Goal: Task Accomplishment & Management: Manage account settings

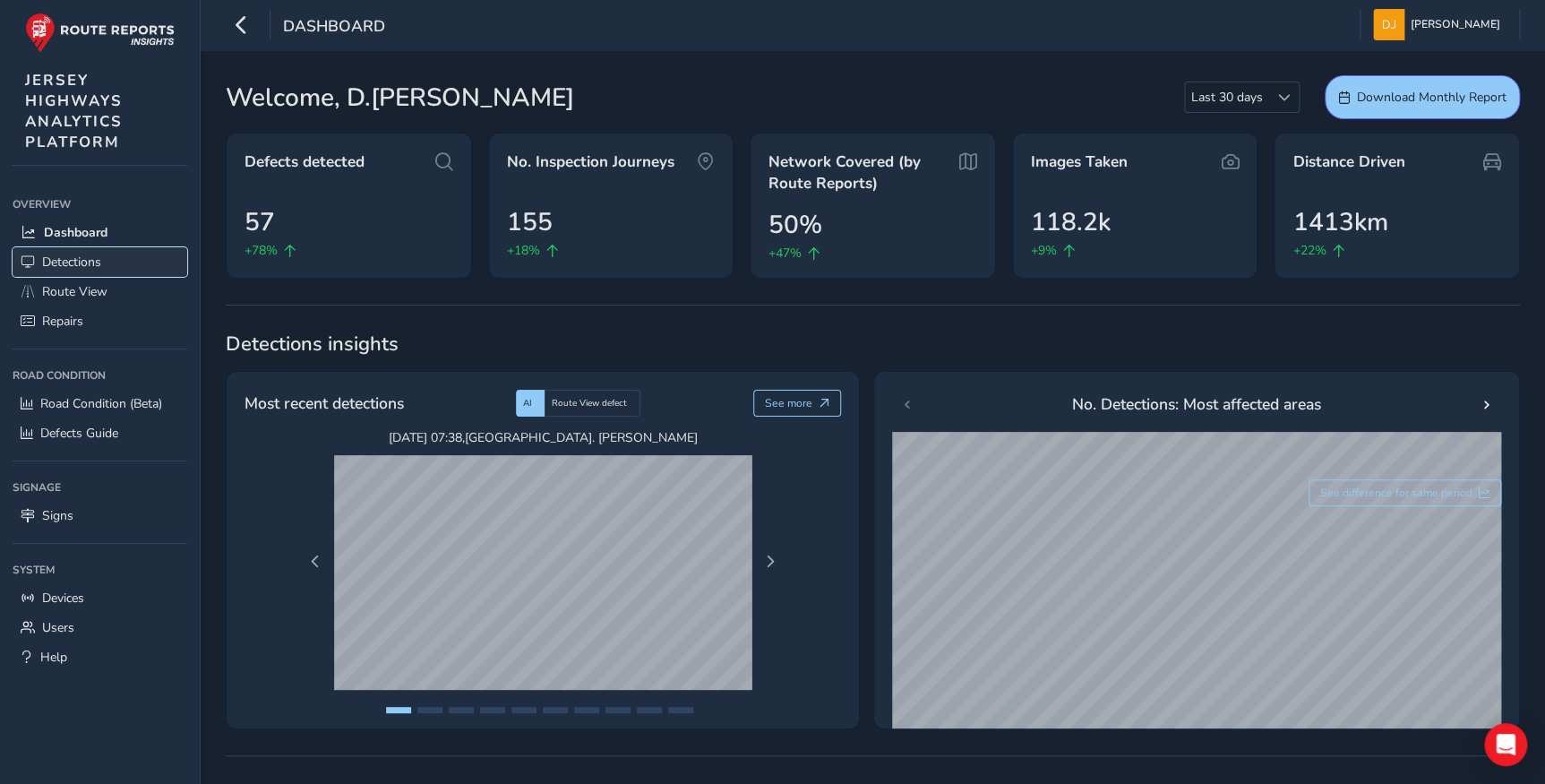
click at [81, 268] on span "Detections" at bounding box center [72, 261] width 59 height 17
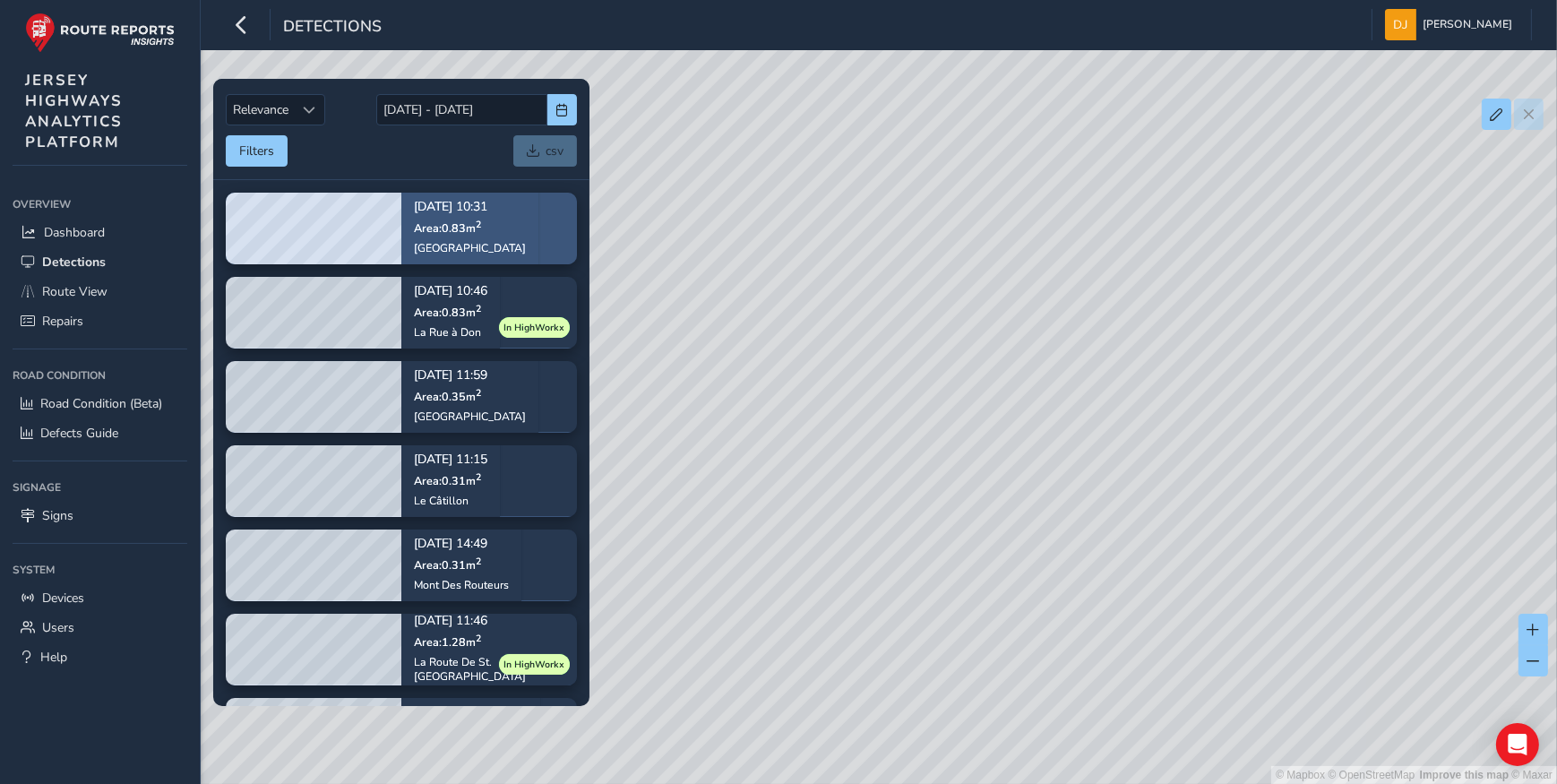
click at [461, 240] on div "[GEOGRAPHIC_DATA]" at bounding box center [470, 247] width 112 height 15
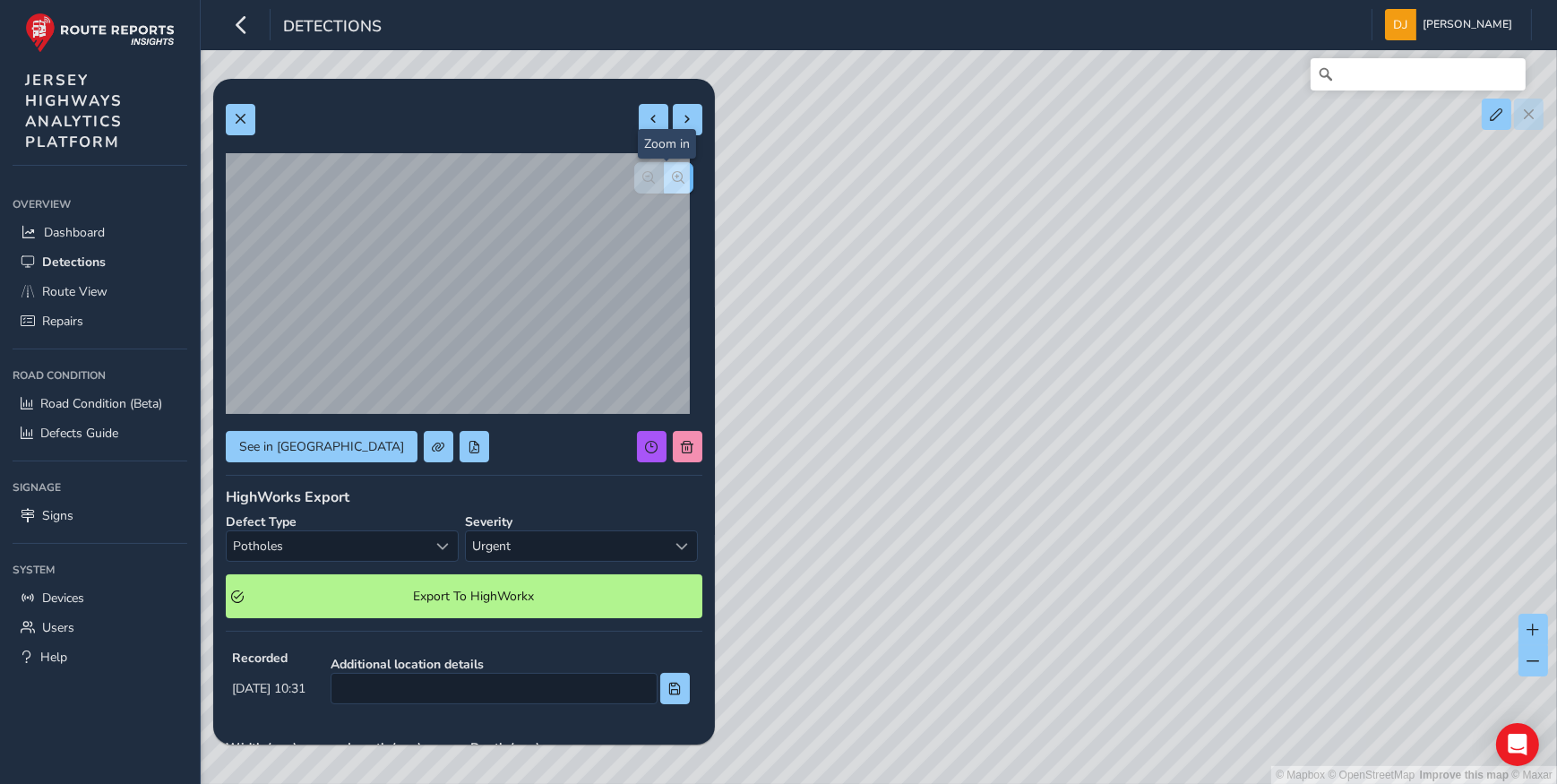
click at [673, 175] on span "button" at bounding box center [679, 177] width 13 height 13
click at [643, 173] on span "button" at bounding box center [649, 177] width 13 height 13
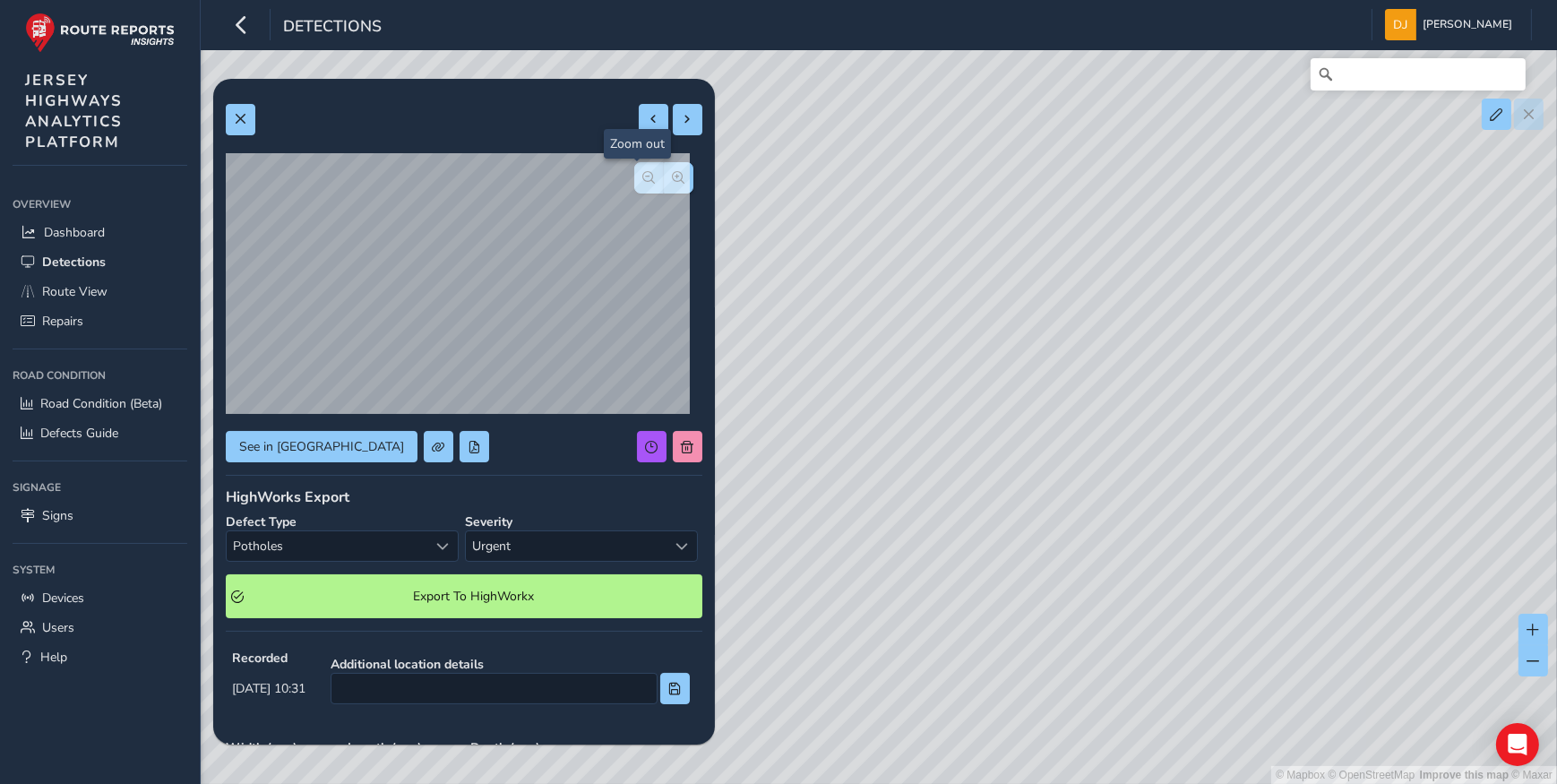
click at [643, 176] on button "button" at bounding box center [649, 178] width 29 height 31
click at [644, 176] on div at bounding box center [663, 178] width 59 height 31
click at [682, 445] on span at bounding box center [688, 446] width 13 height 13
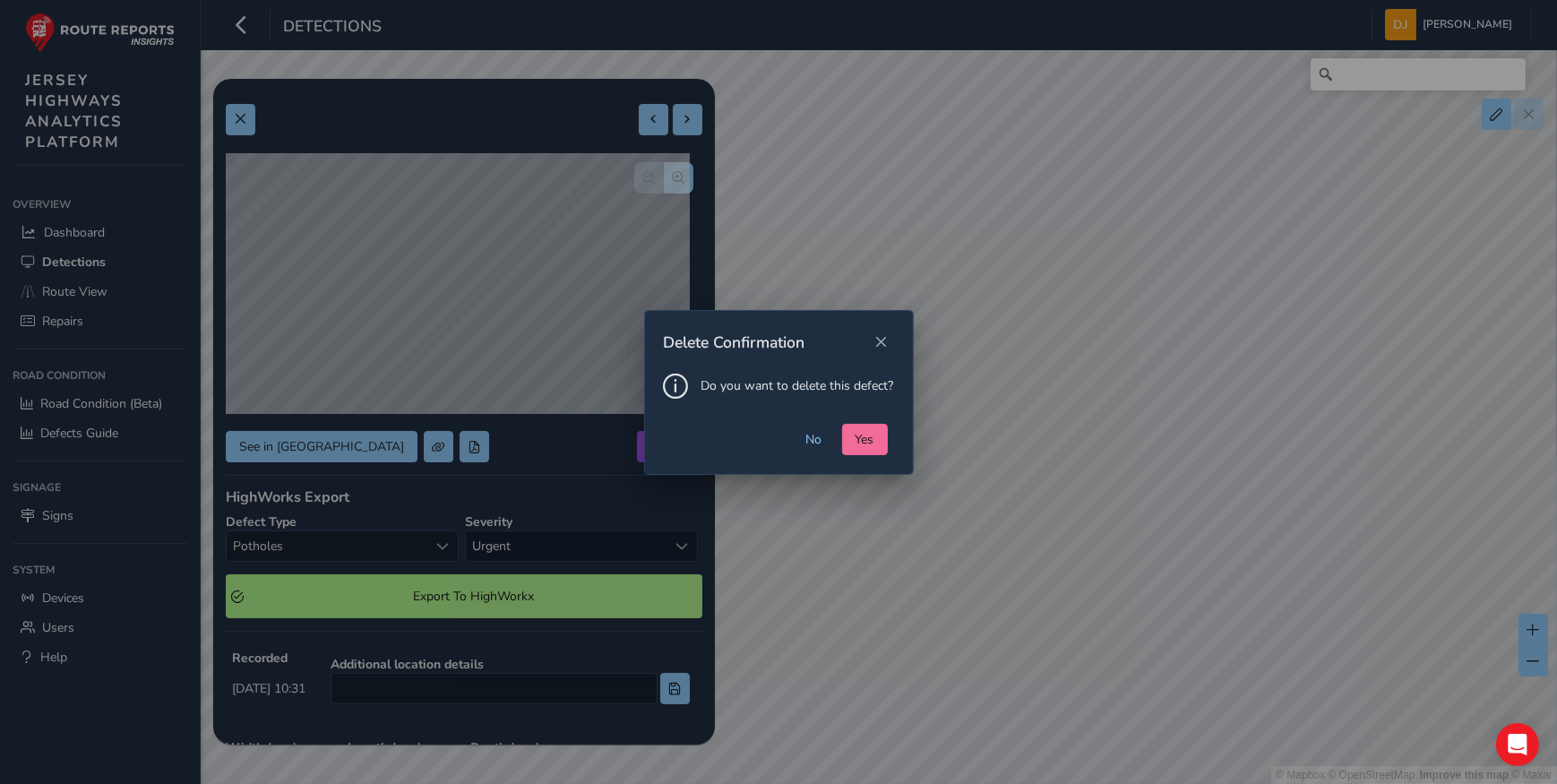
click at [873, 433] on span "Yes" at bounding box center [865, 438] width 19 height 17
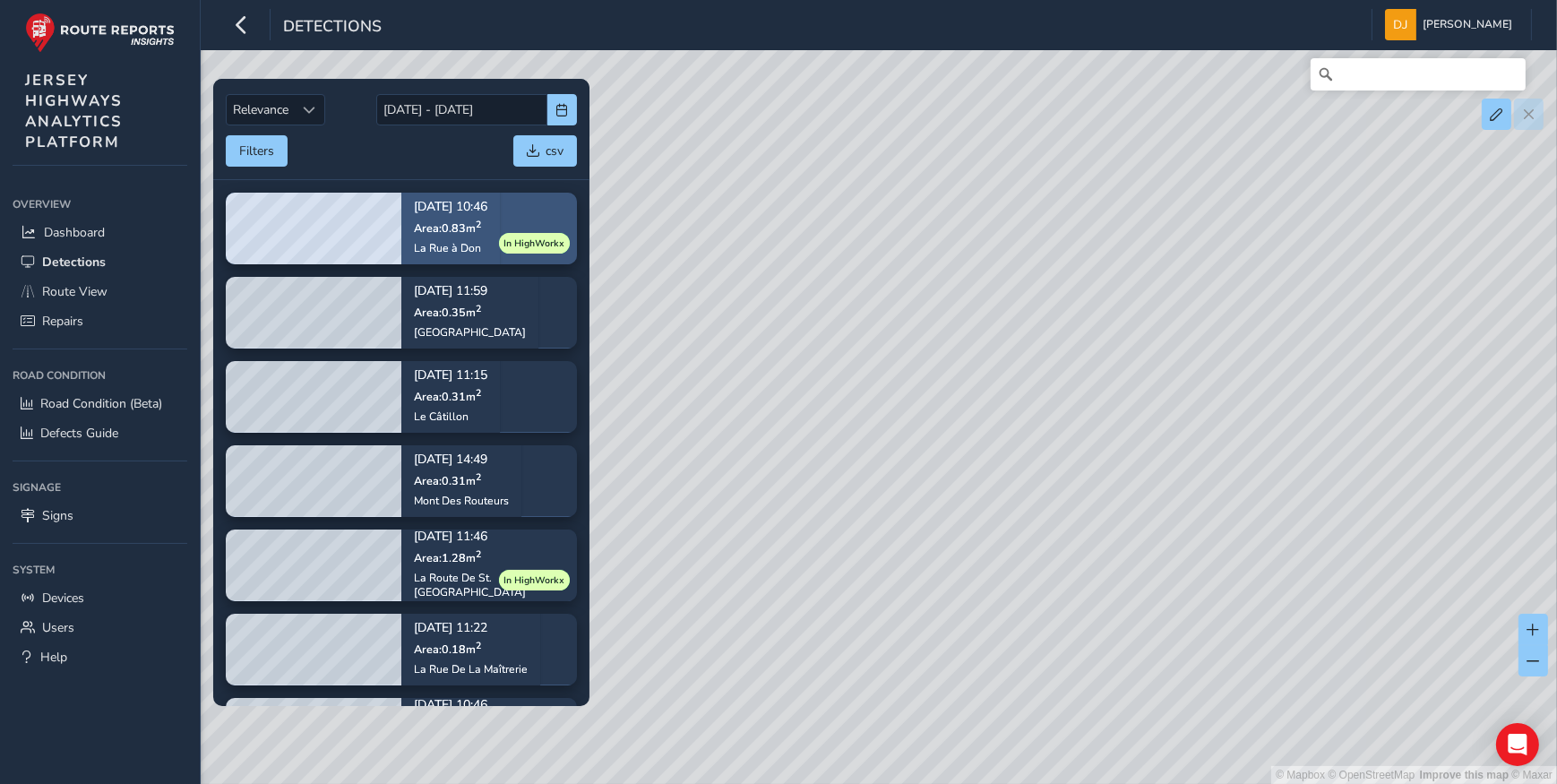
click at [432, 240] on div "La Rue à Don" at bounding box center [450, 247] width 74 height 15
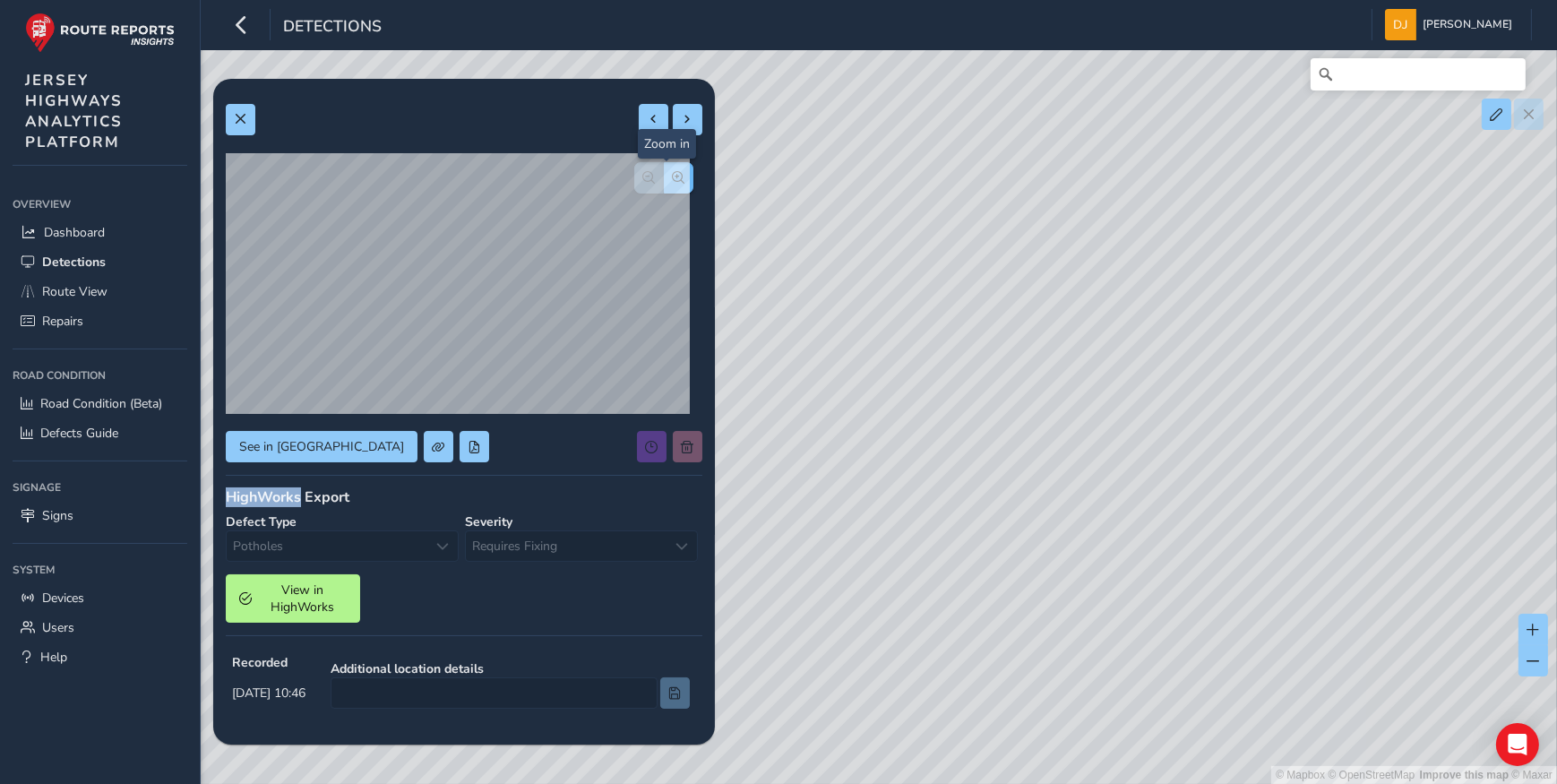
click at [673, 174] on span "button" at bounding box center [679, 177] width 13 height 13
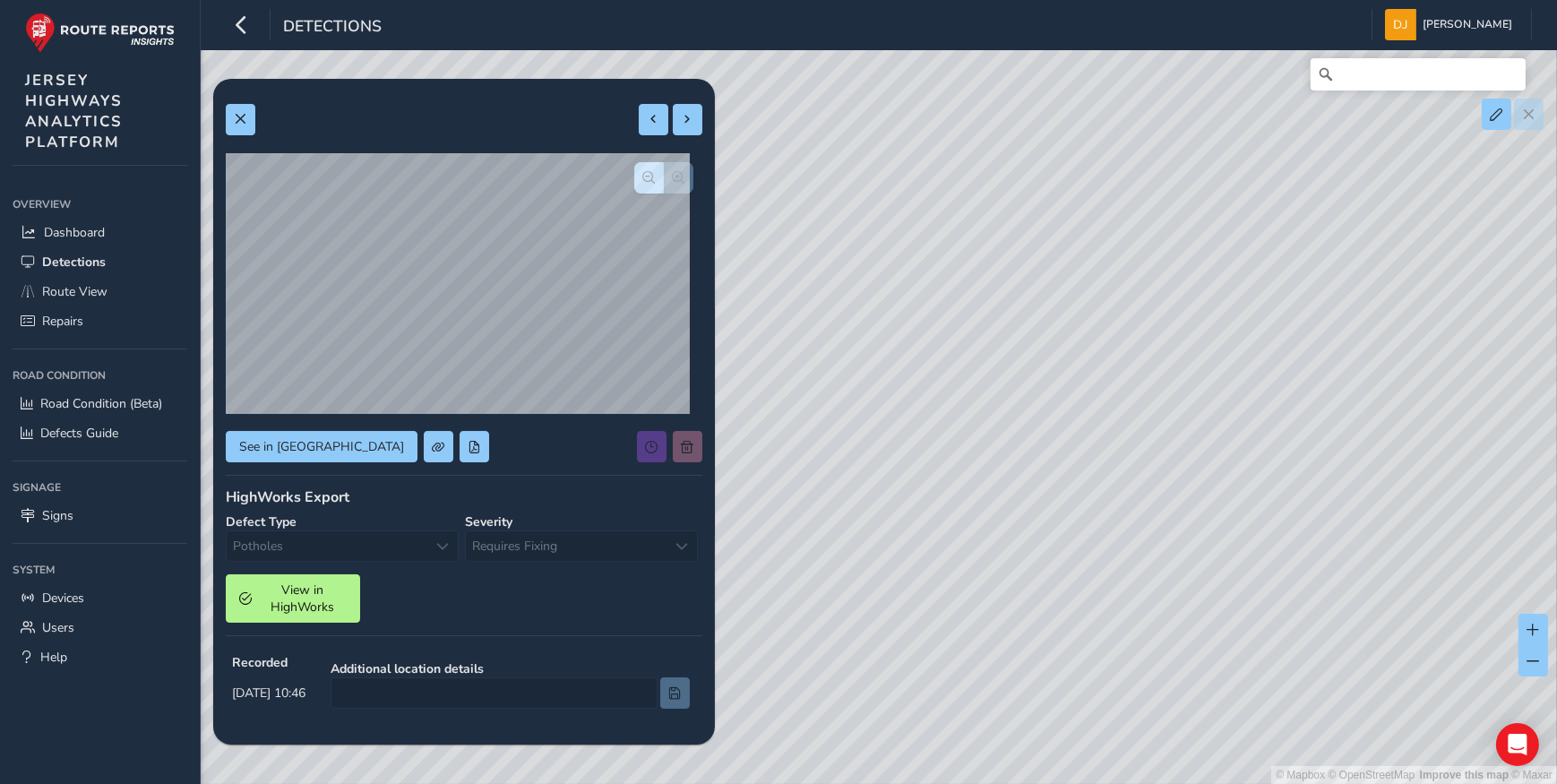
click at [537, 467] on div "See in Route View HighWorks Export Defect Type Potholes Potholes Severity Requi…" at bounding box center [464, 571] width 477 height 959
click at [672, 449] on div at bounding box center [669, 446] width 66 height 31
click at [673, 449] on div at bounding box center [669, 446] width 66 height 31
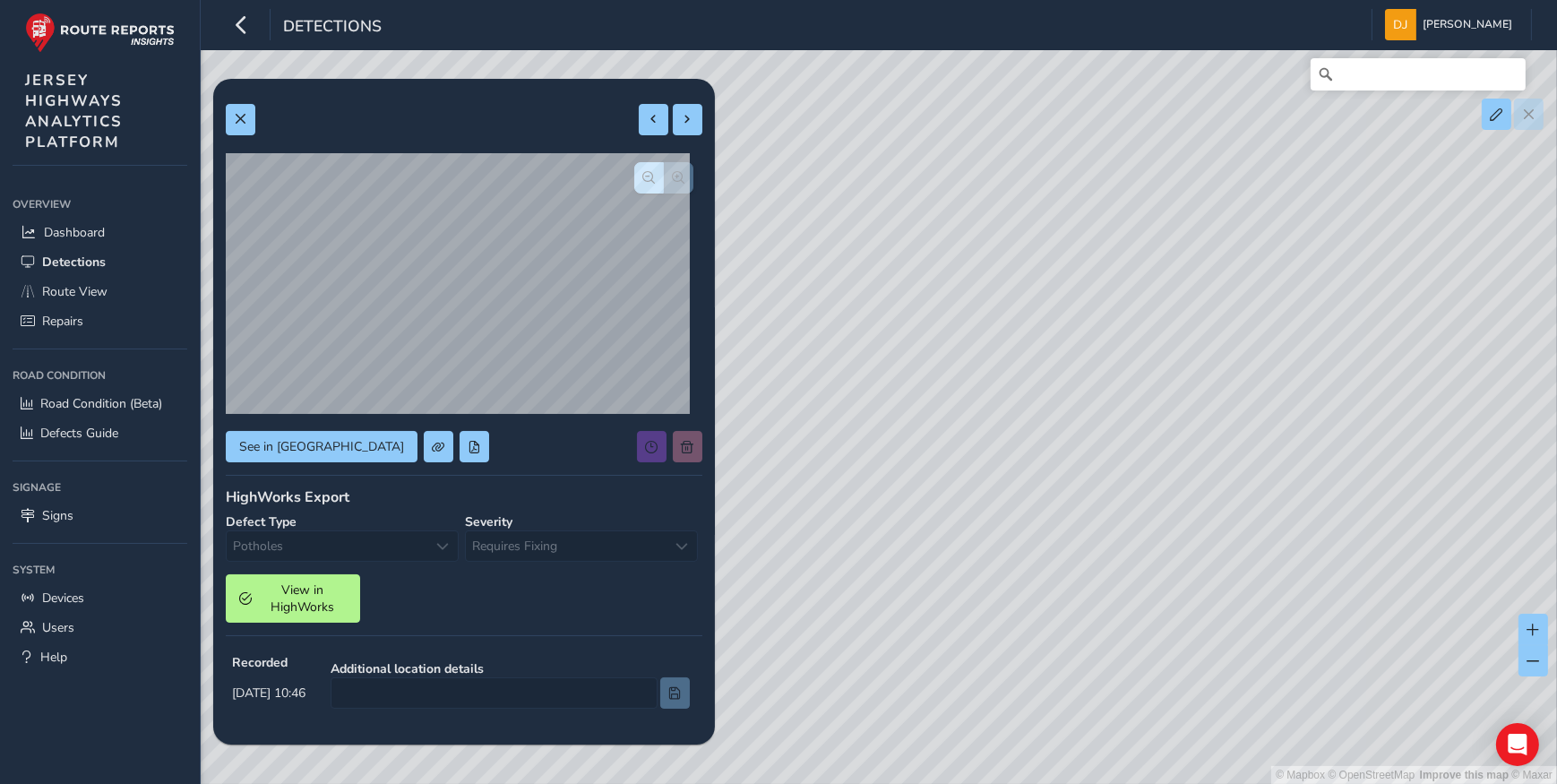
drag, startPoint x: 673, startPoint y: 449, endPoint x: 498, endPoint y: 448, distance: 175.0
click at [498, 448] on div "See in [GEOGRAPHIC_DATA]" at bounding box center [464, 446] width 477 height 31
click at [686, 117] on button at bounding box center [688, 120] width 29 height 31
type input "349"
type input "530"
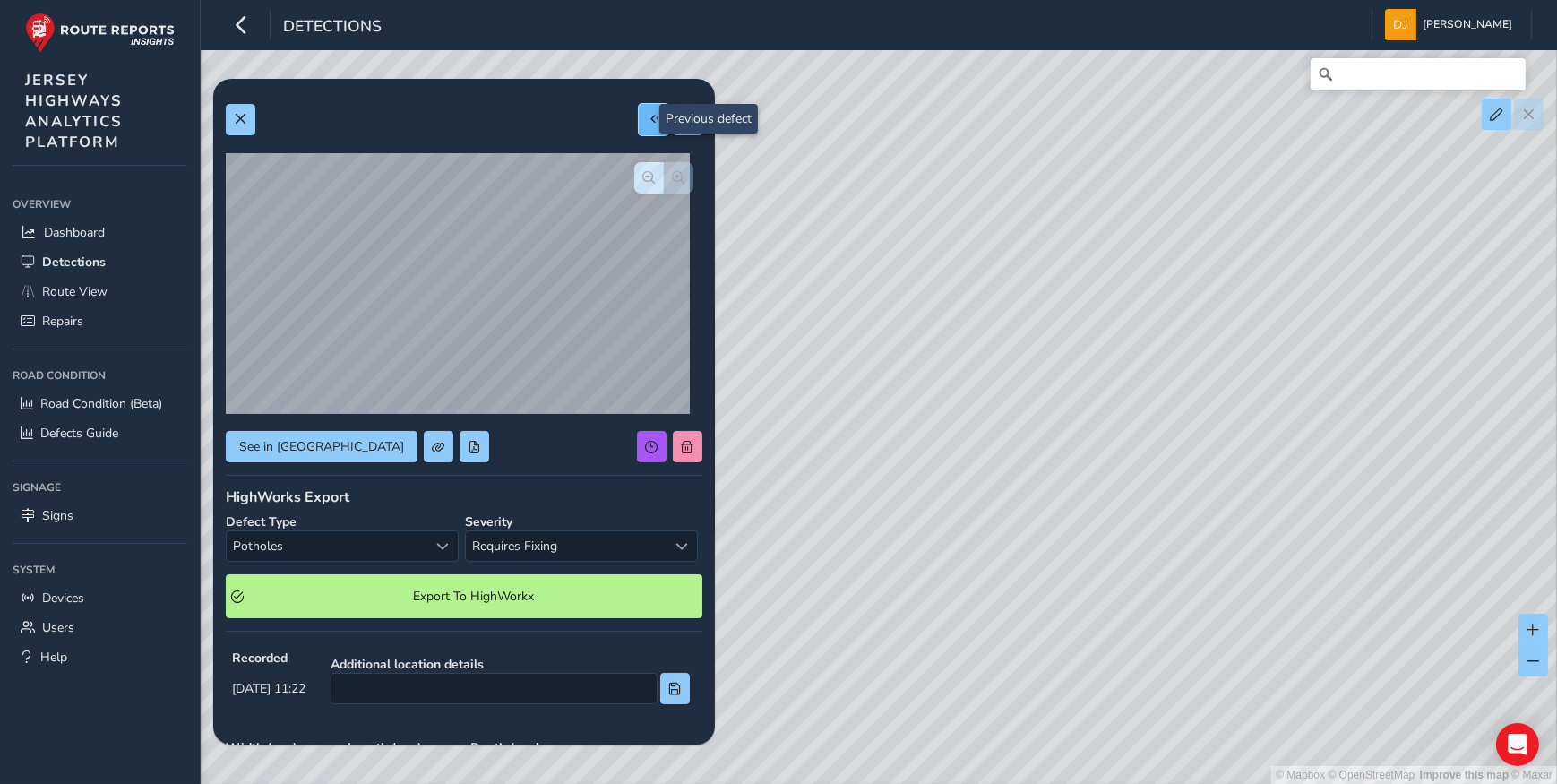
click at [639, 127] on button at bounding box center [654, 120] width 29 height 31
type input "762"
type input "1088"
click at [639, 127] on button at bounding box center [654, 120] width 29 height 31
type input "264"
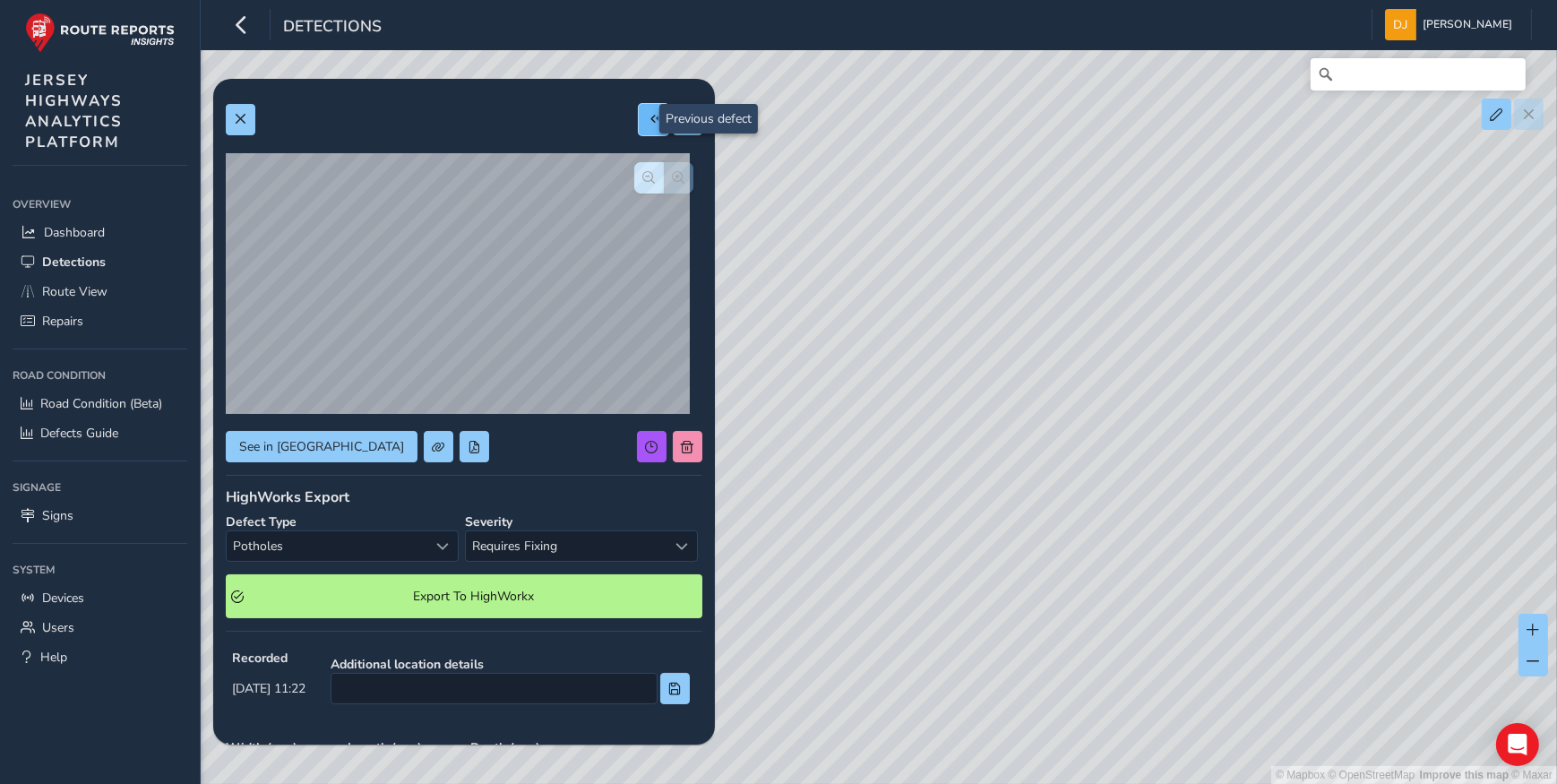
type input "770"
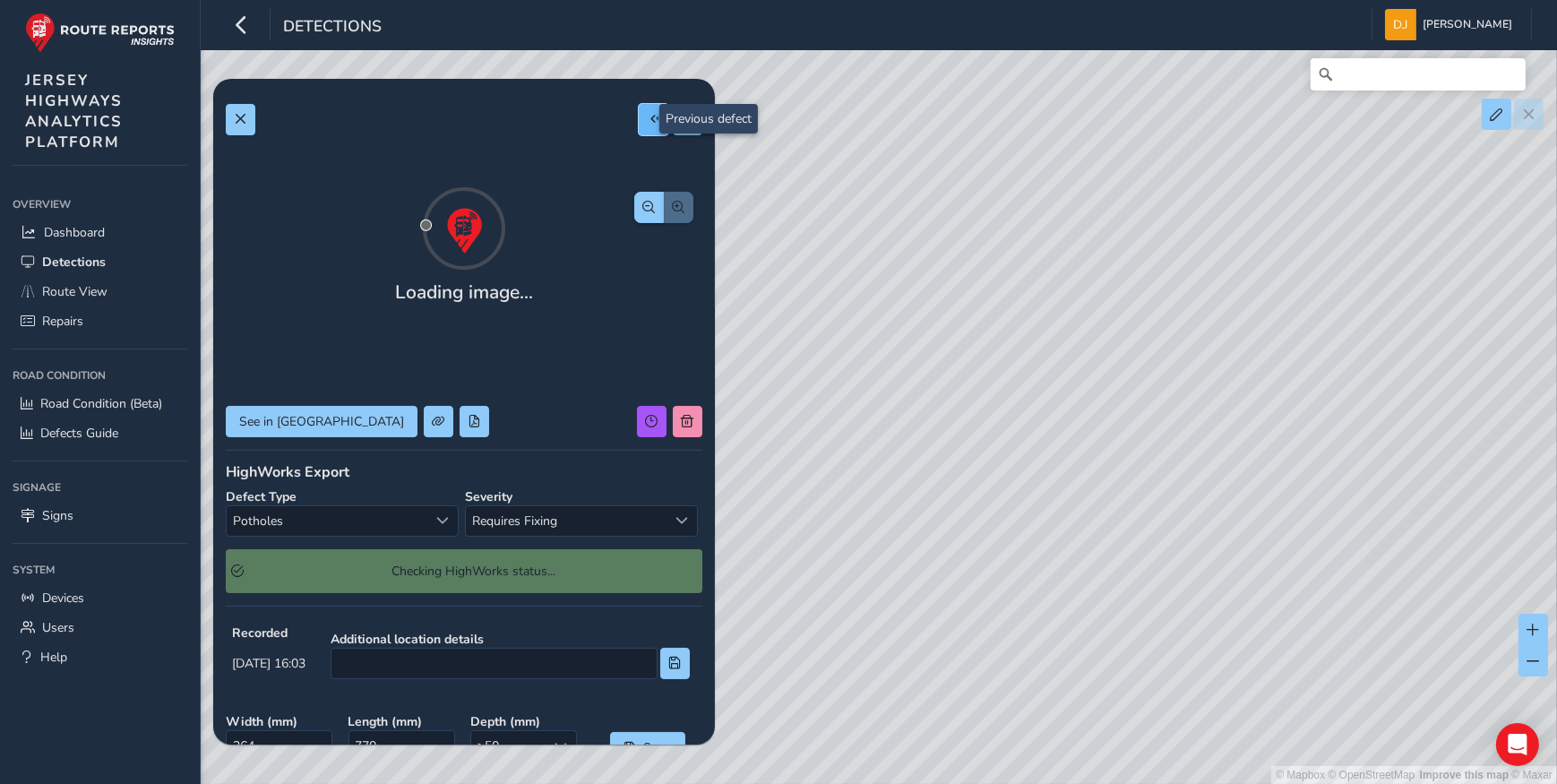
click at [639, 127] on button at bounding box center [654, 120] width 29 height 31
type input "434"
type input "711"
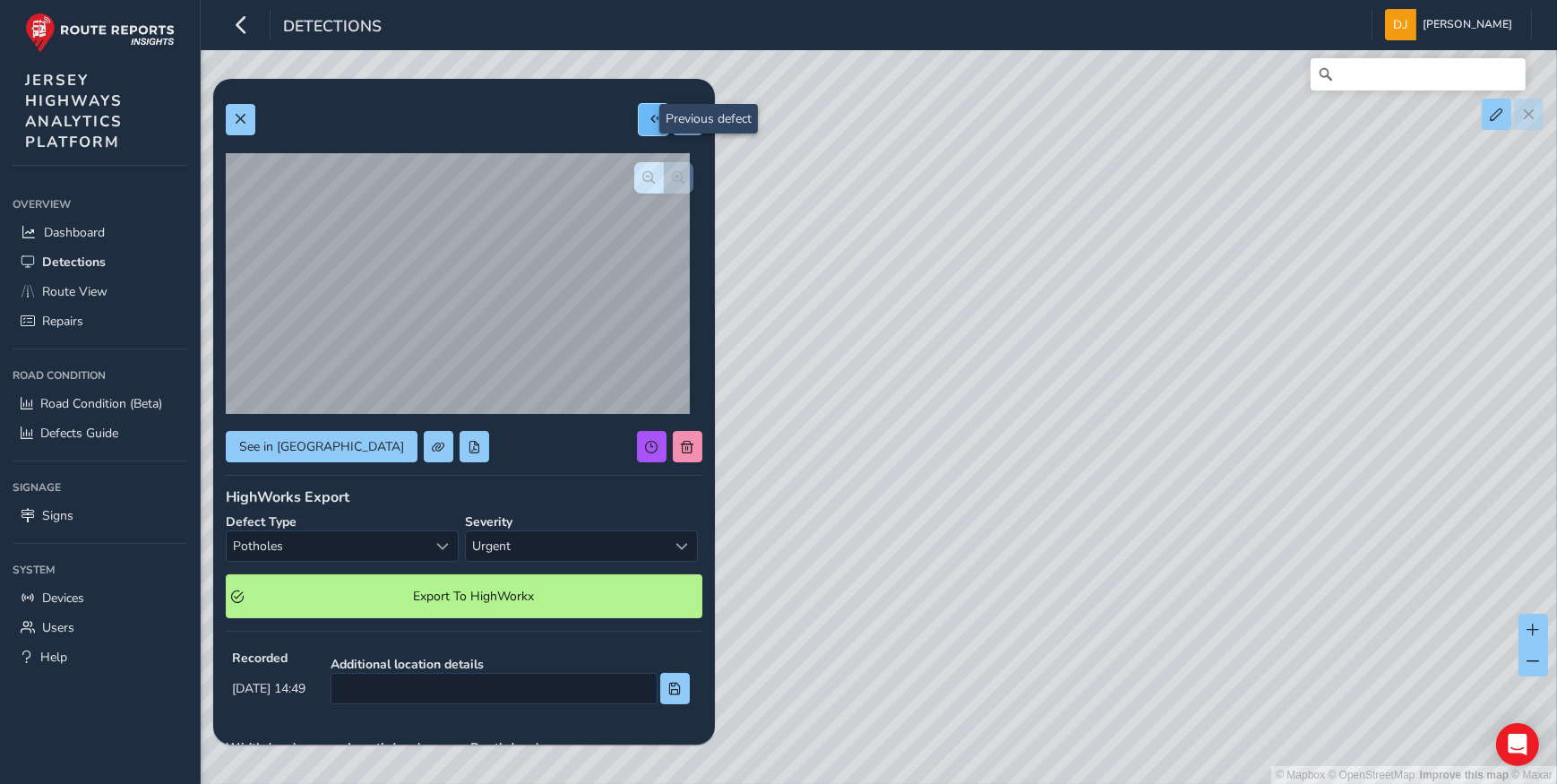
click at [648, 125] on span at bounding box center [654, 119] width 13 height 13
type input "281"
type input "871"
click at [648, 116] on span at bounding box center [654, 119] width 13 height 13
type input "181"
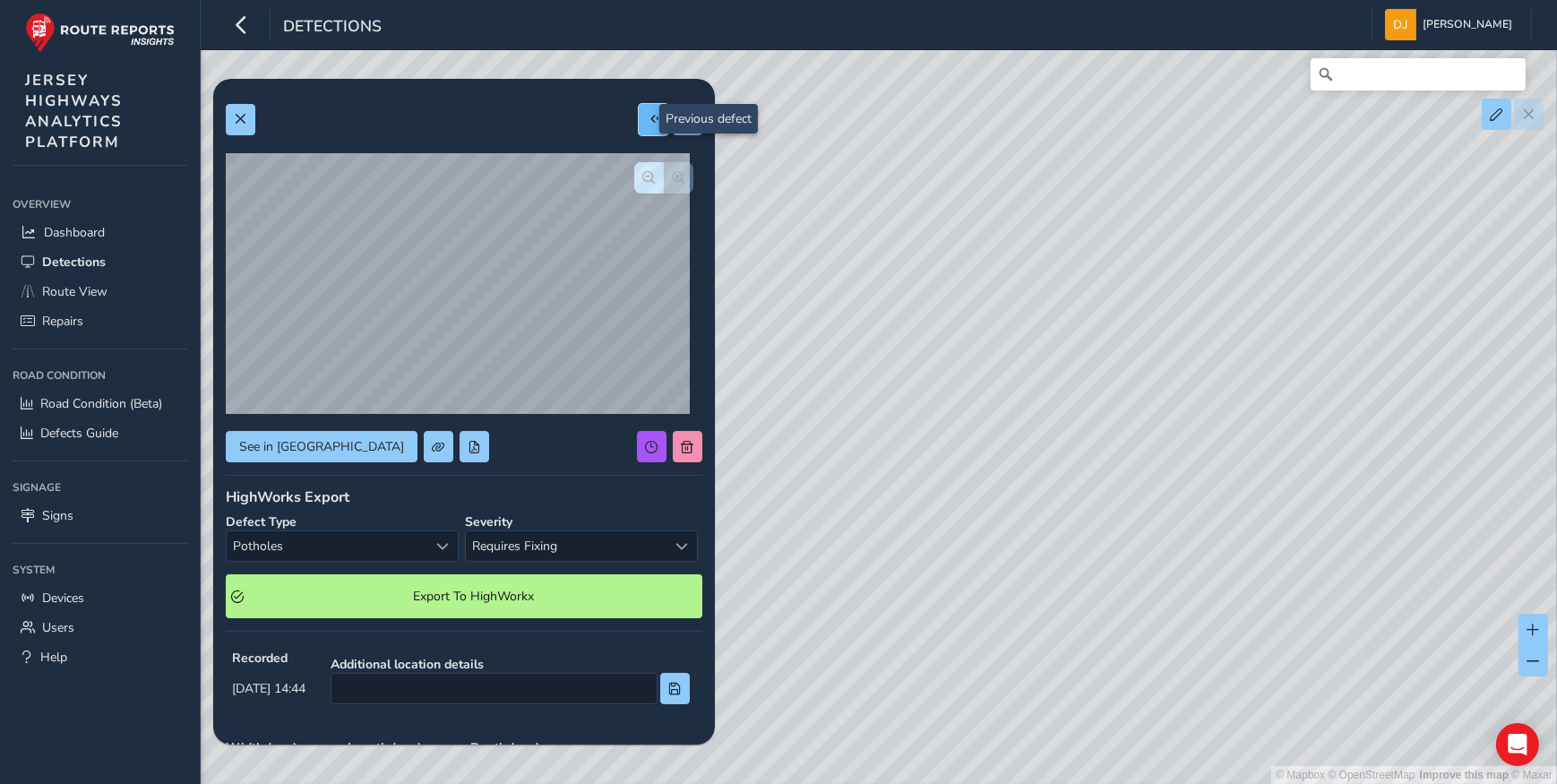
type input "429"
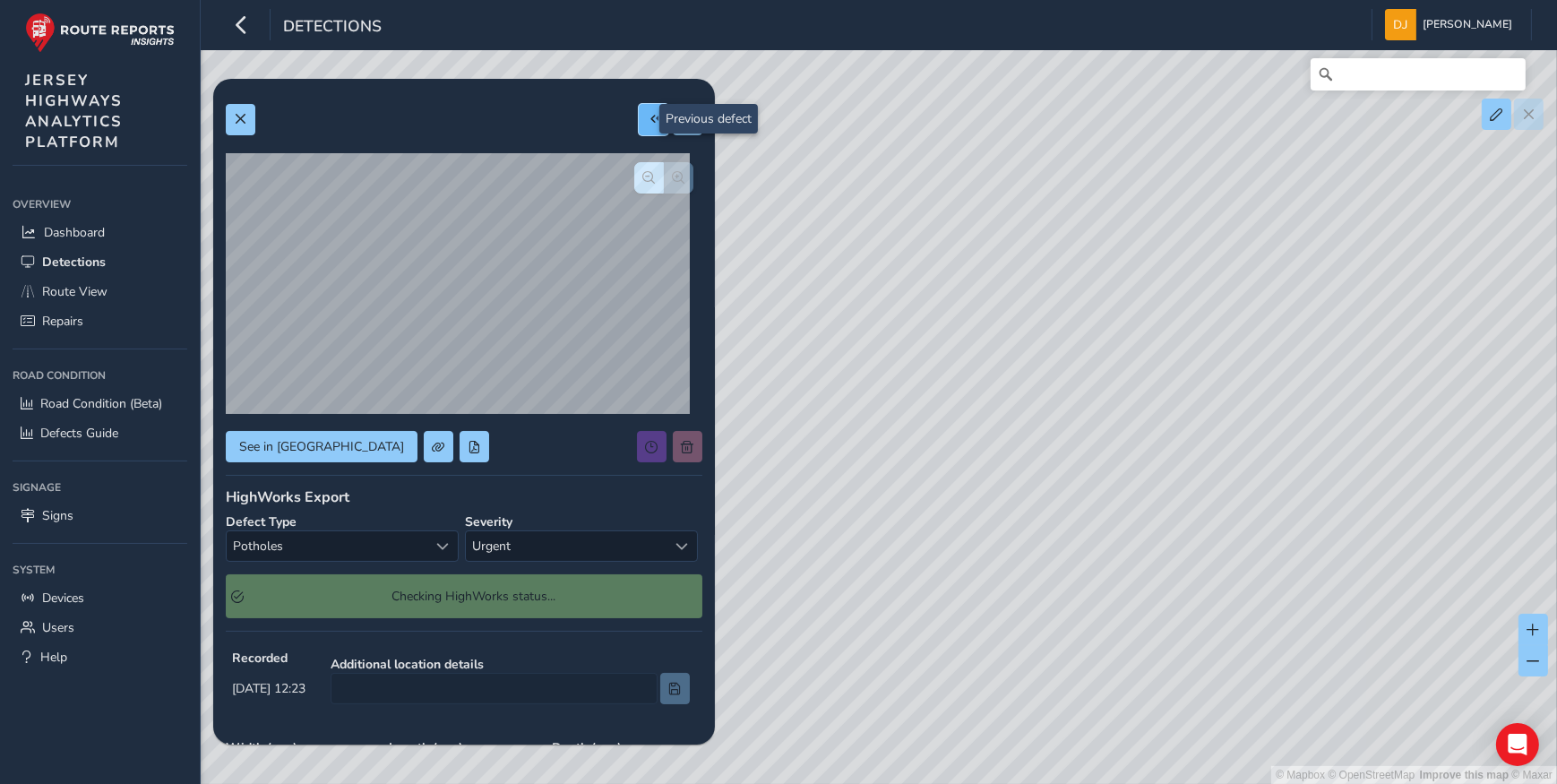
click at [648, 116] on span at bounding box center [654, 119] width 13 height 13
type input "193"
type input "708"
click at [648, 116] on span at bounding box center [654, 119] width 13 height 13
type input "276"
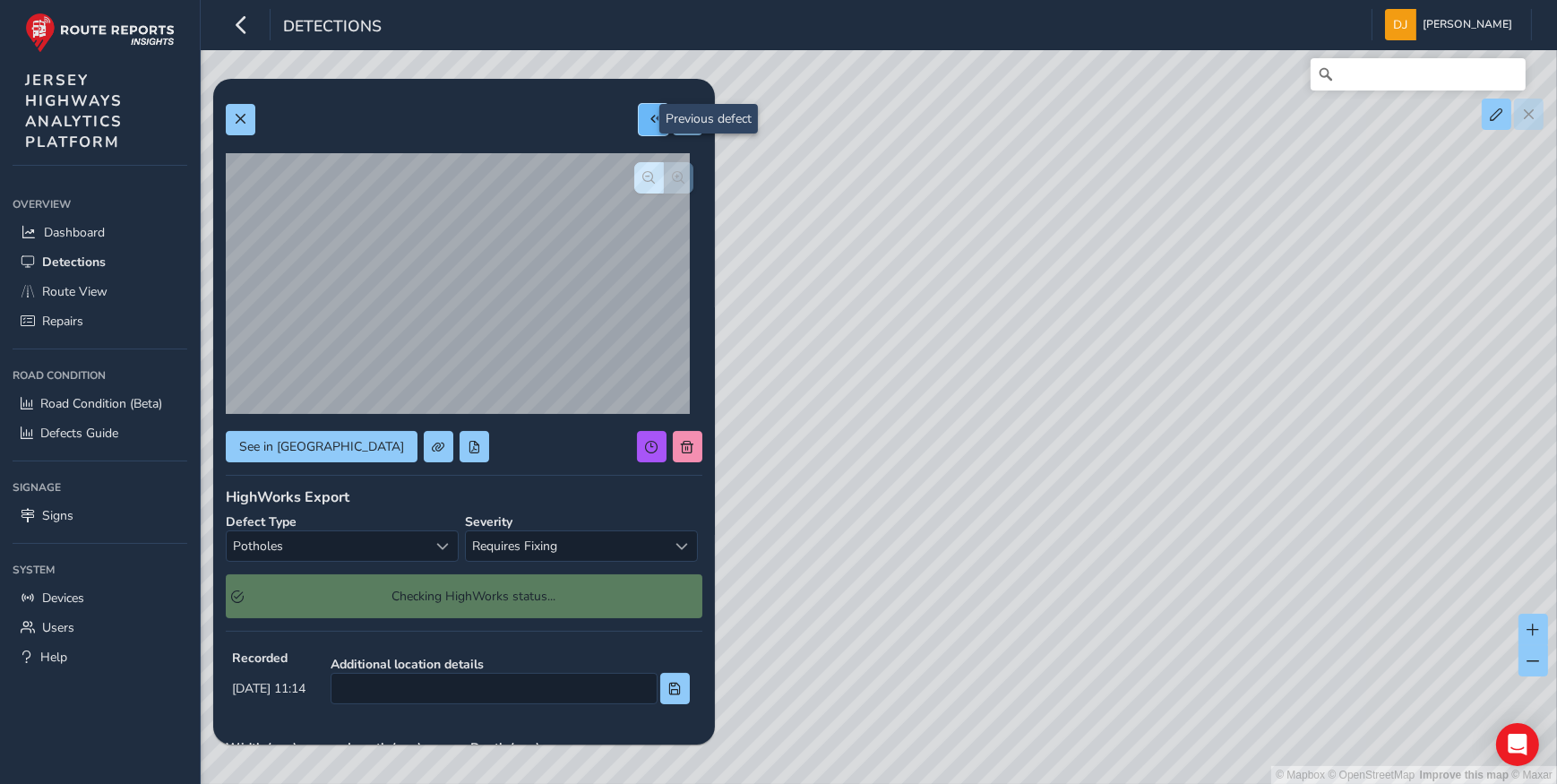
type input "623"
click at [648, 116] on span at bounding box center [654, 119] width 13 height 13
type input "627"
type input "2576"
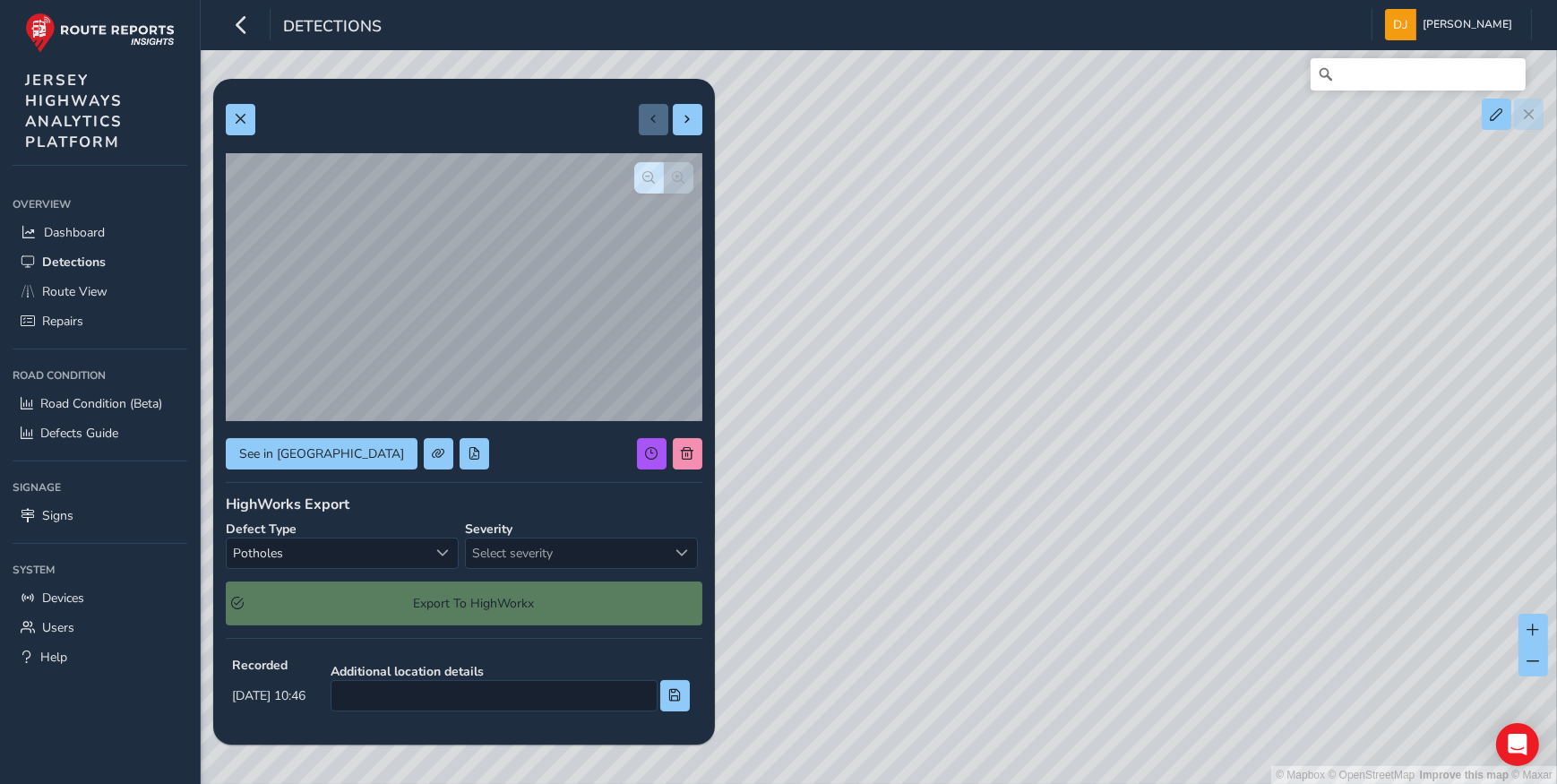
click at [645, 116] on div at bounding box center [670, 120] width 64 height 31
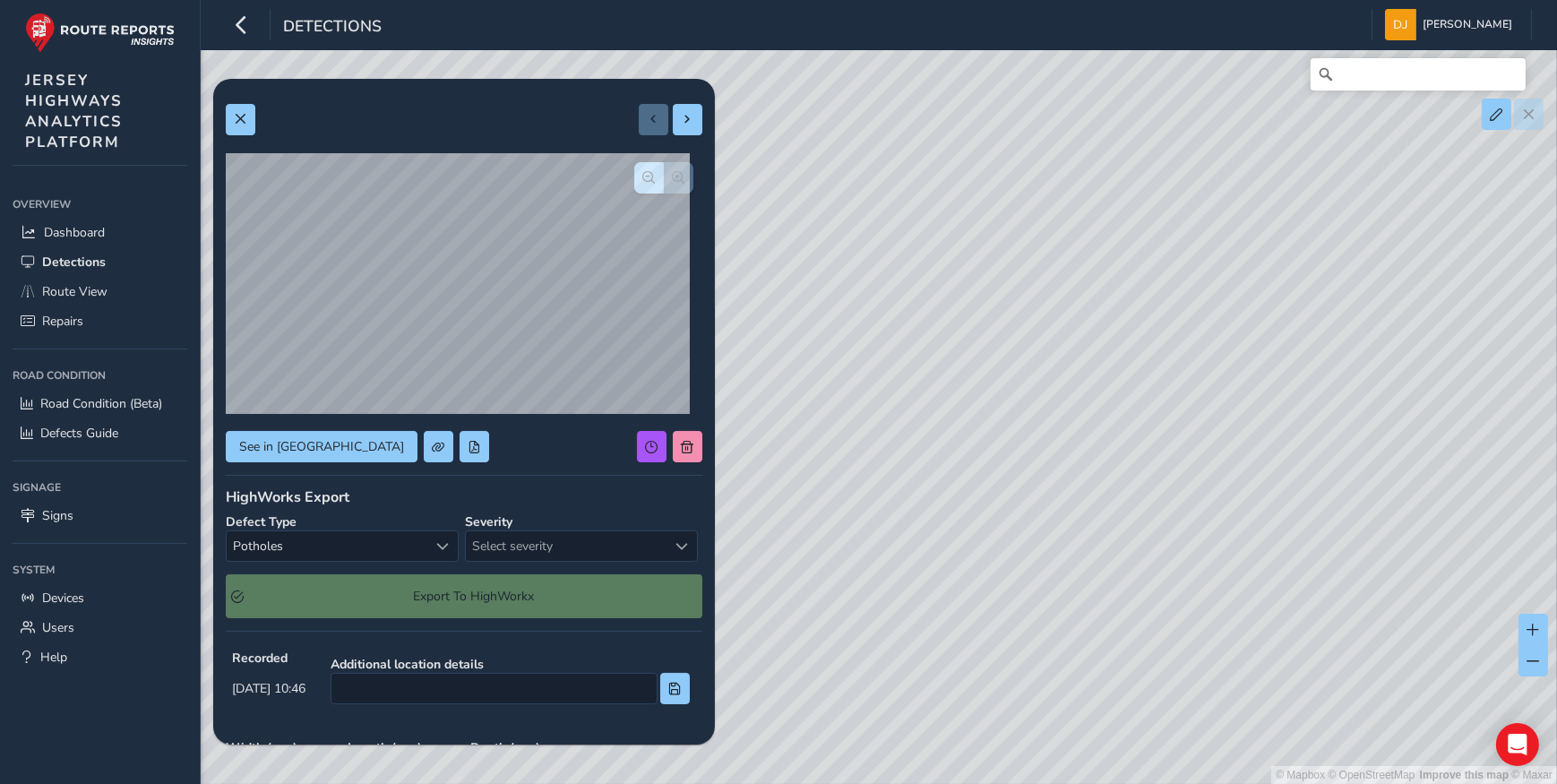
click at [645, 116] on div at bounding box center [670, 120] width 64 height 31
click at [237, 121] on span at bounding box center [240, 119] width 13 height 13
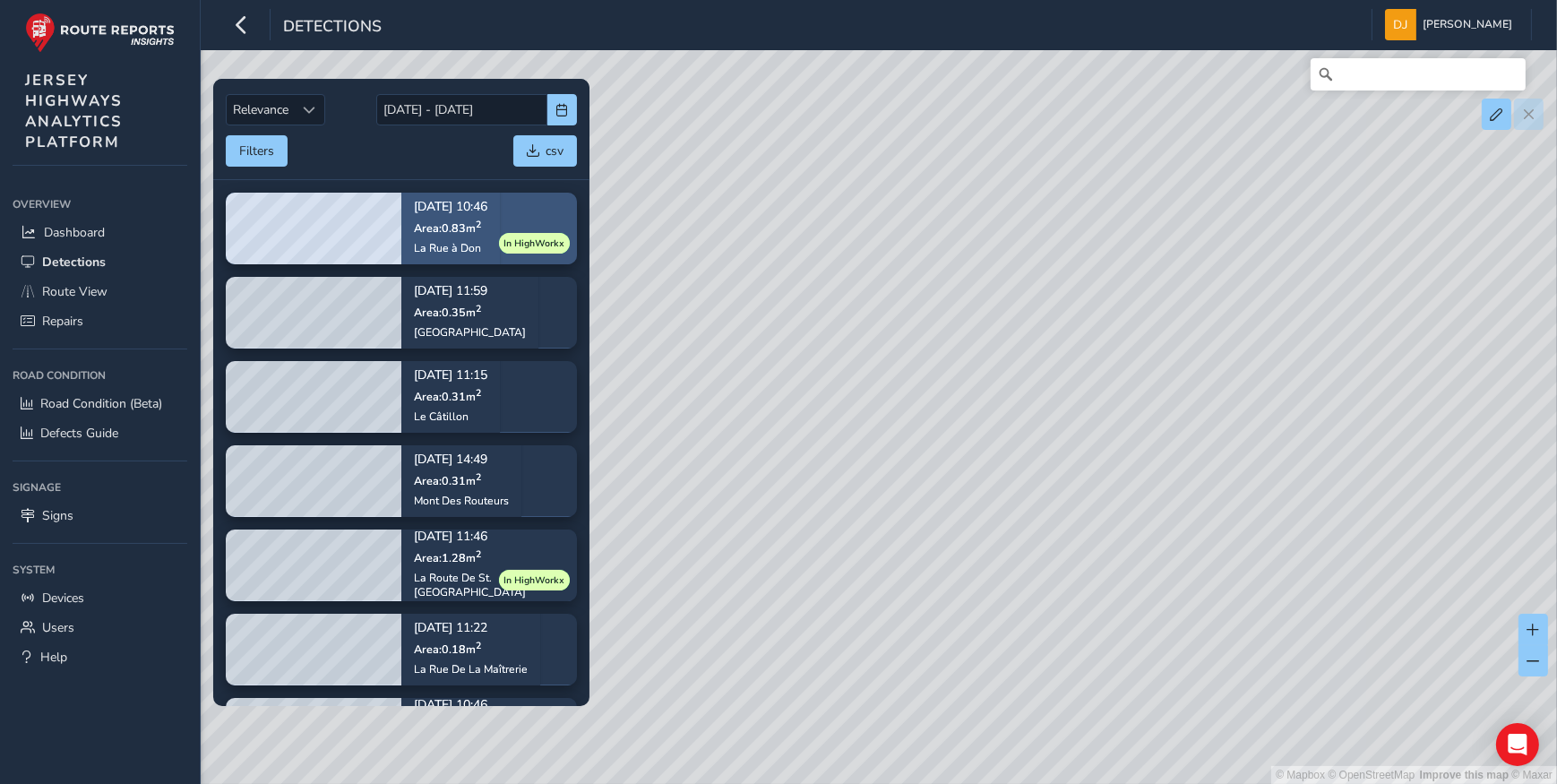
click at [452, 214] on div "[DATE] 10:46 Area: 0.83 m [STREET_ADDRESS]" at bounding box center [450, 227] width 74 height 79
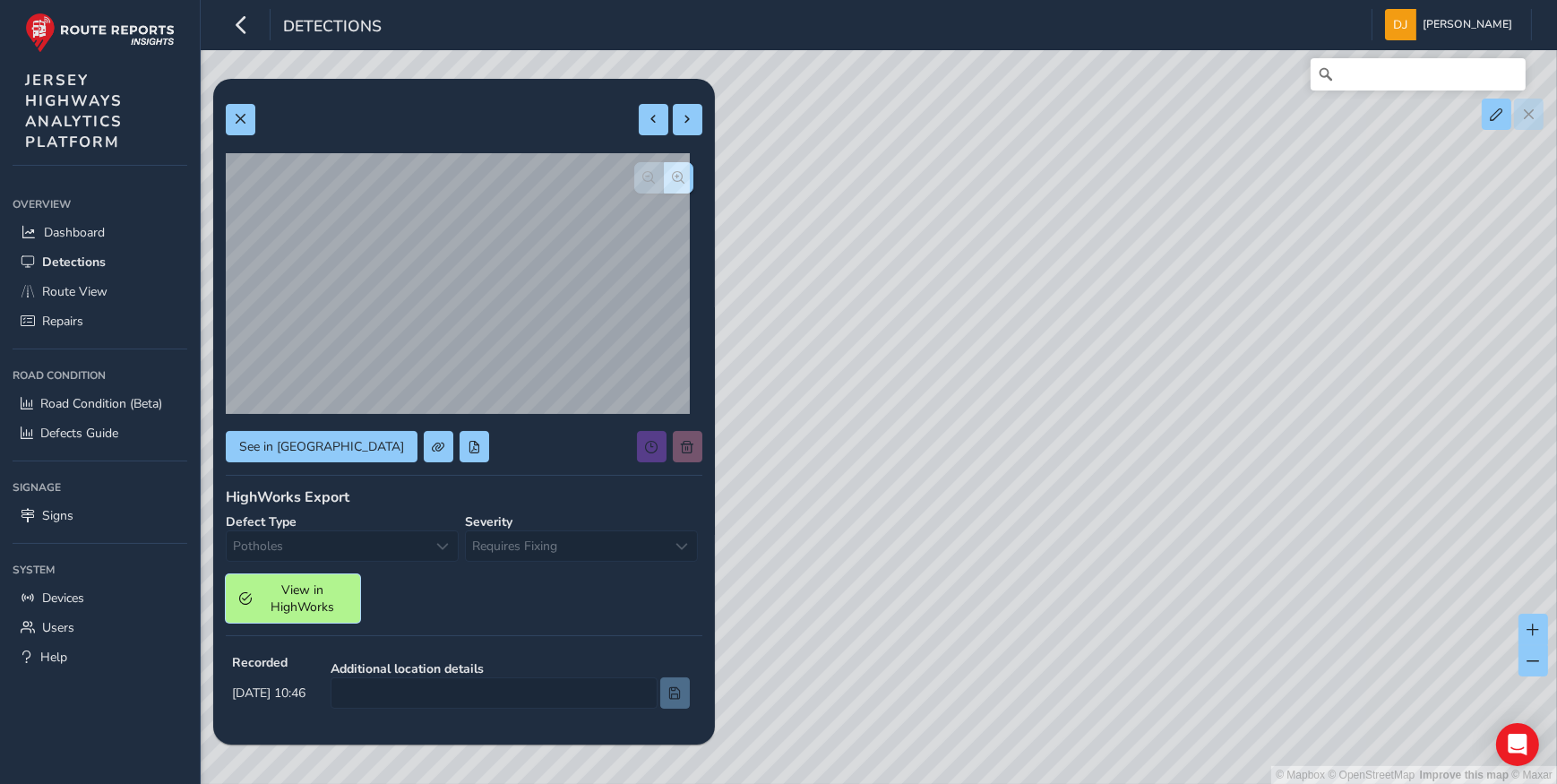
click at [303, 602] on span "View in HighWorks" at bounding box center [303, 598] width 88 height 34
click at [672, 177] on button "button" at bounding box center [678, 178] width 29 height 31
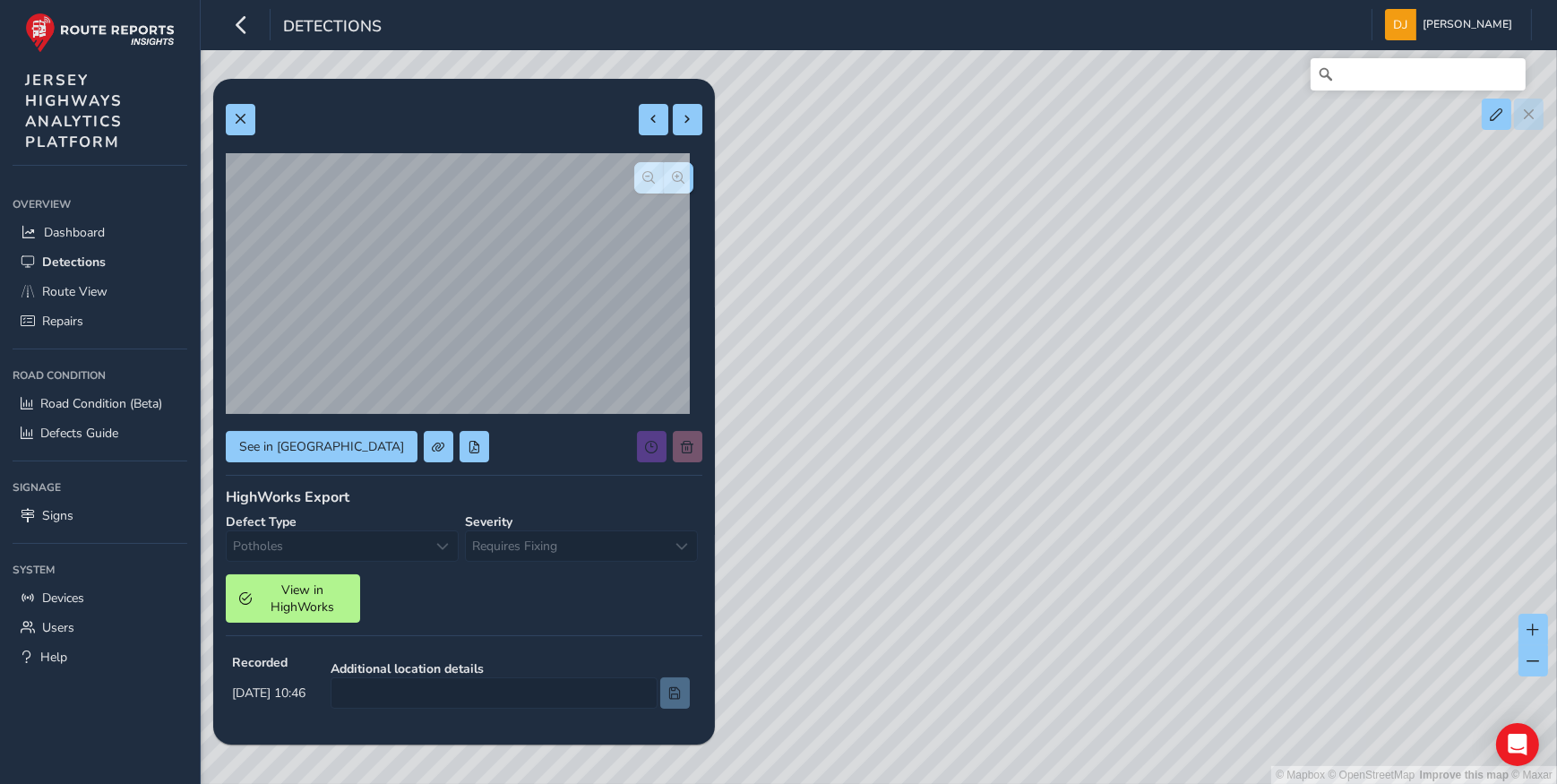
click at [672, 447] on div at bounding box center [669, 446] width 66 height 31
click at [682, 116] on span at bounding box center [688, 119] width 13 height 13
type input "349"
type input "530"
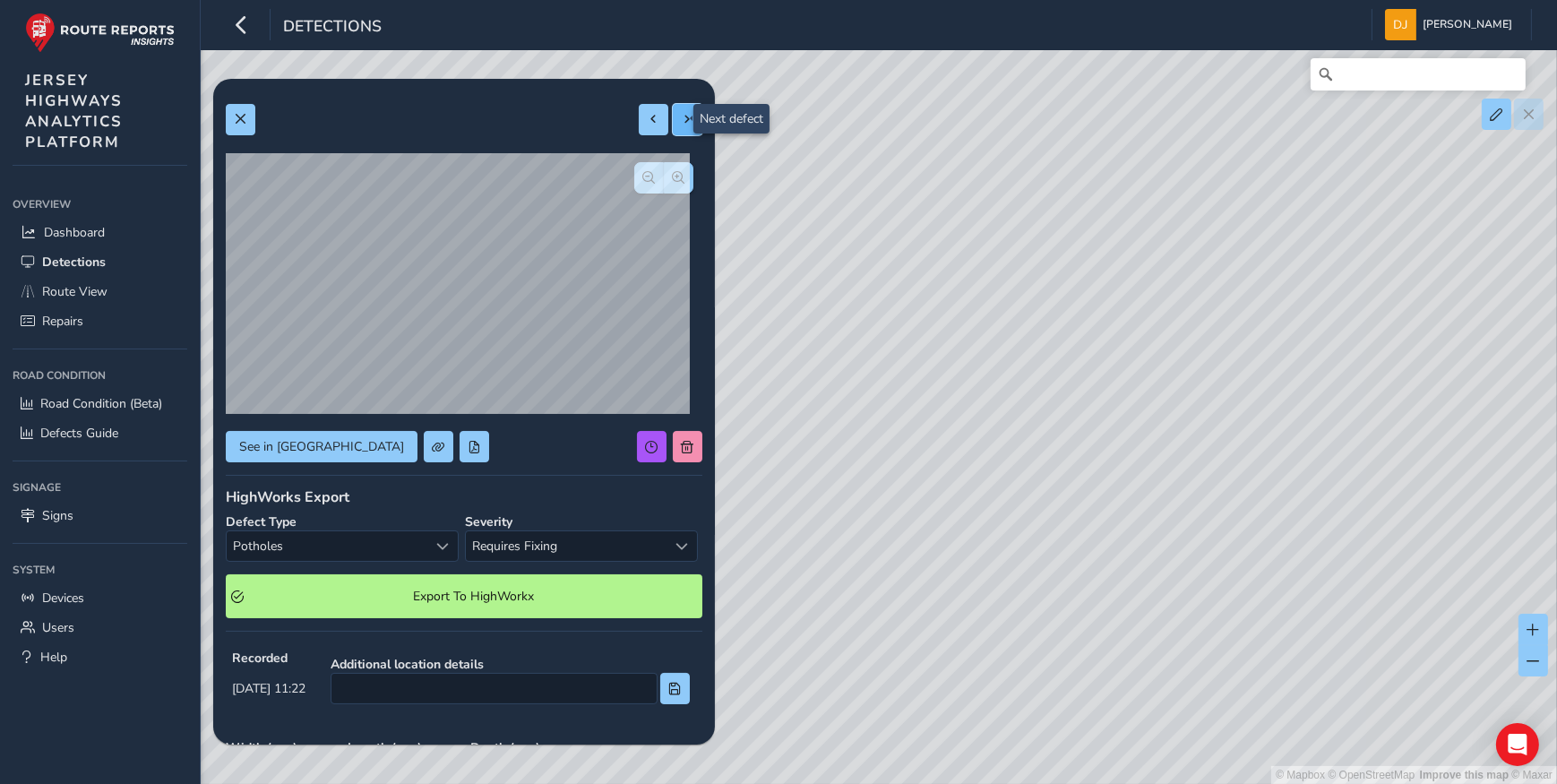
click at [682, 117] on span at bounding box center [688, 119] width 13 height 13
type input "517"
type input "2481"
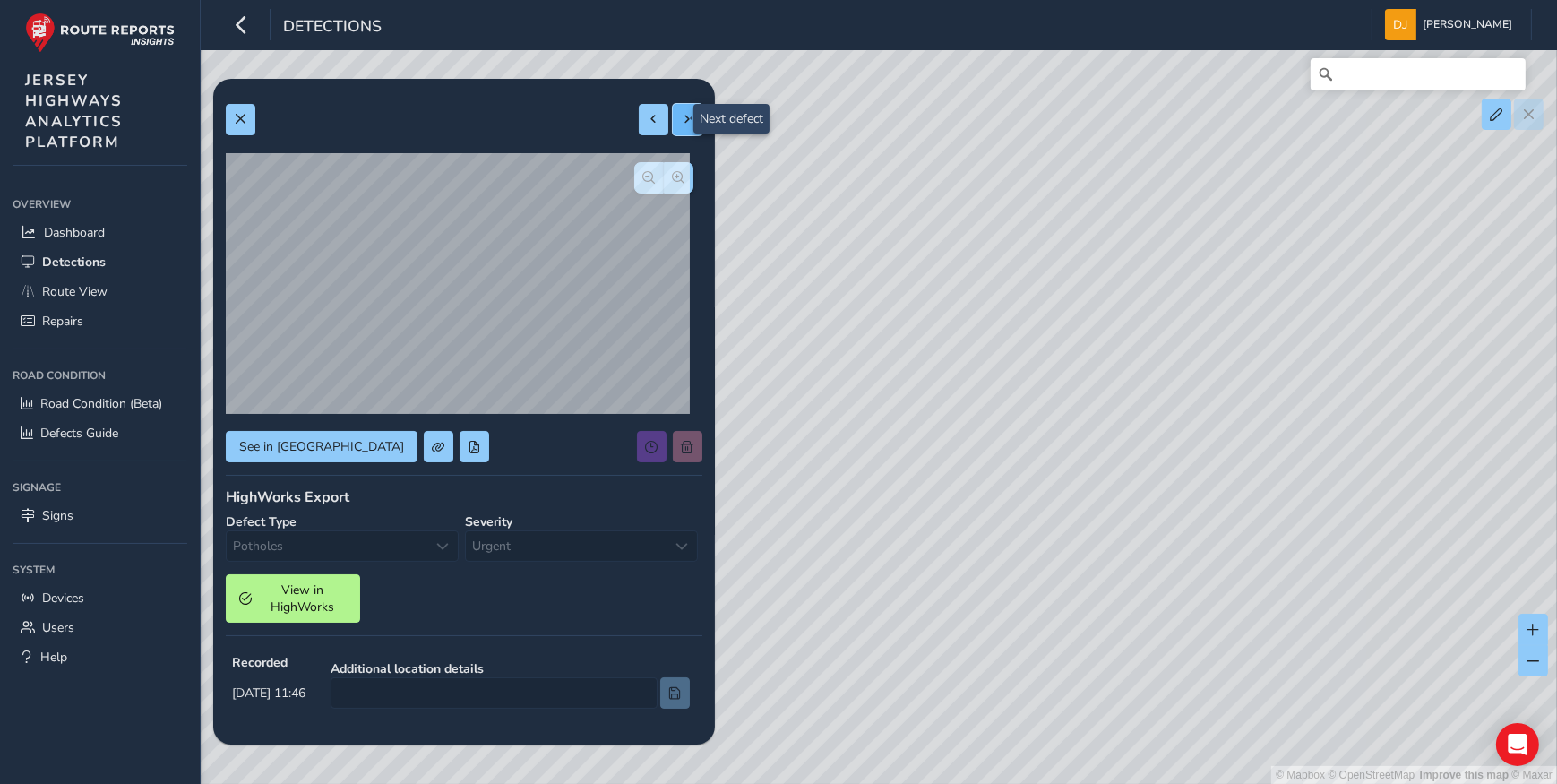
click at [682, 117] on span at bounding box center [688, 119] width 13 height 13
type input "401"
type input "3992"
click at [682, 117] on span at bounding box center [688, 119] width 13 height 13
type input "395"
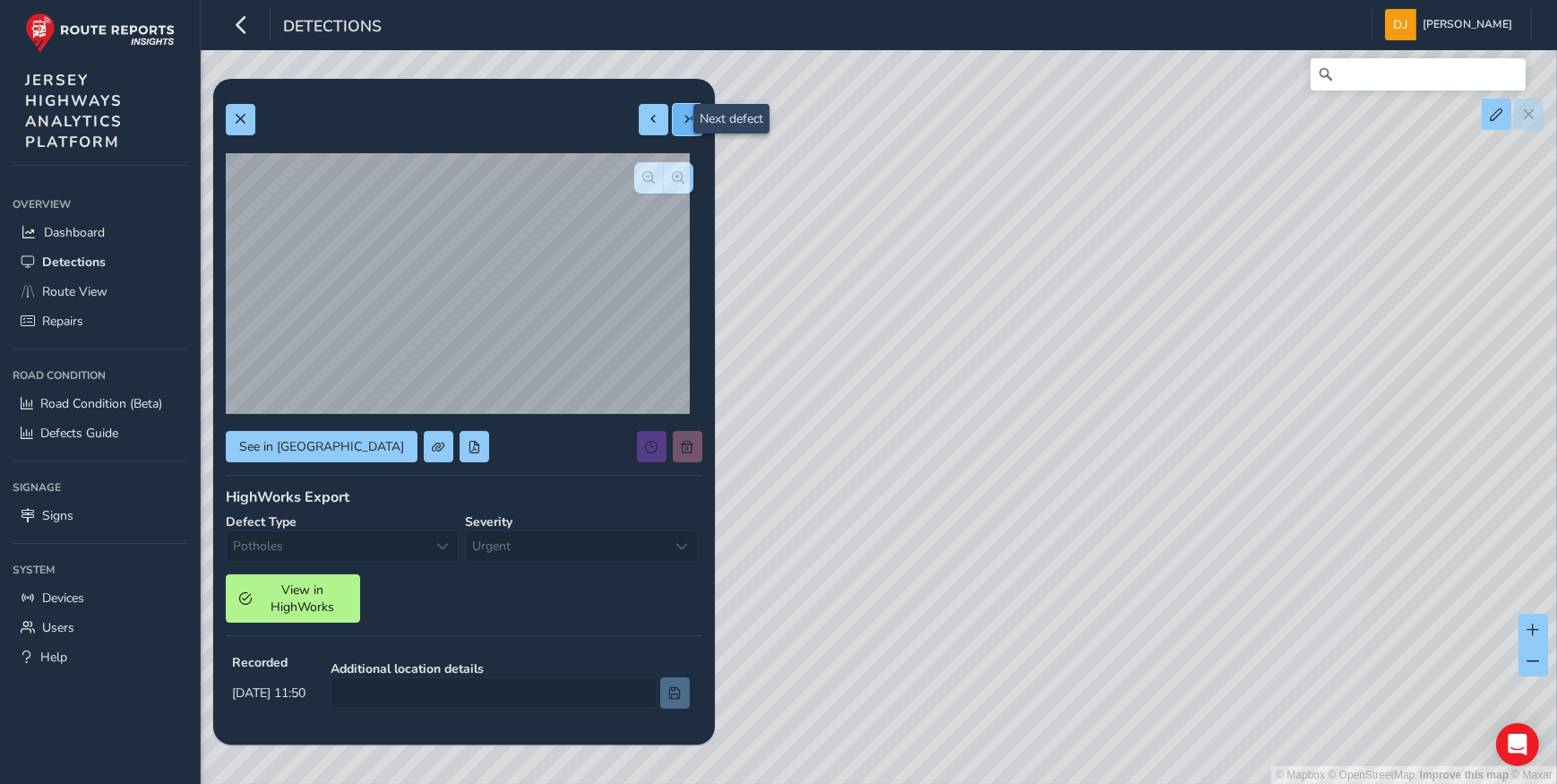
type input "780"
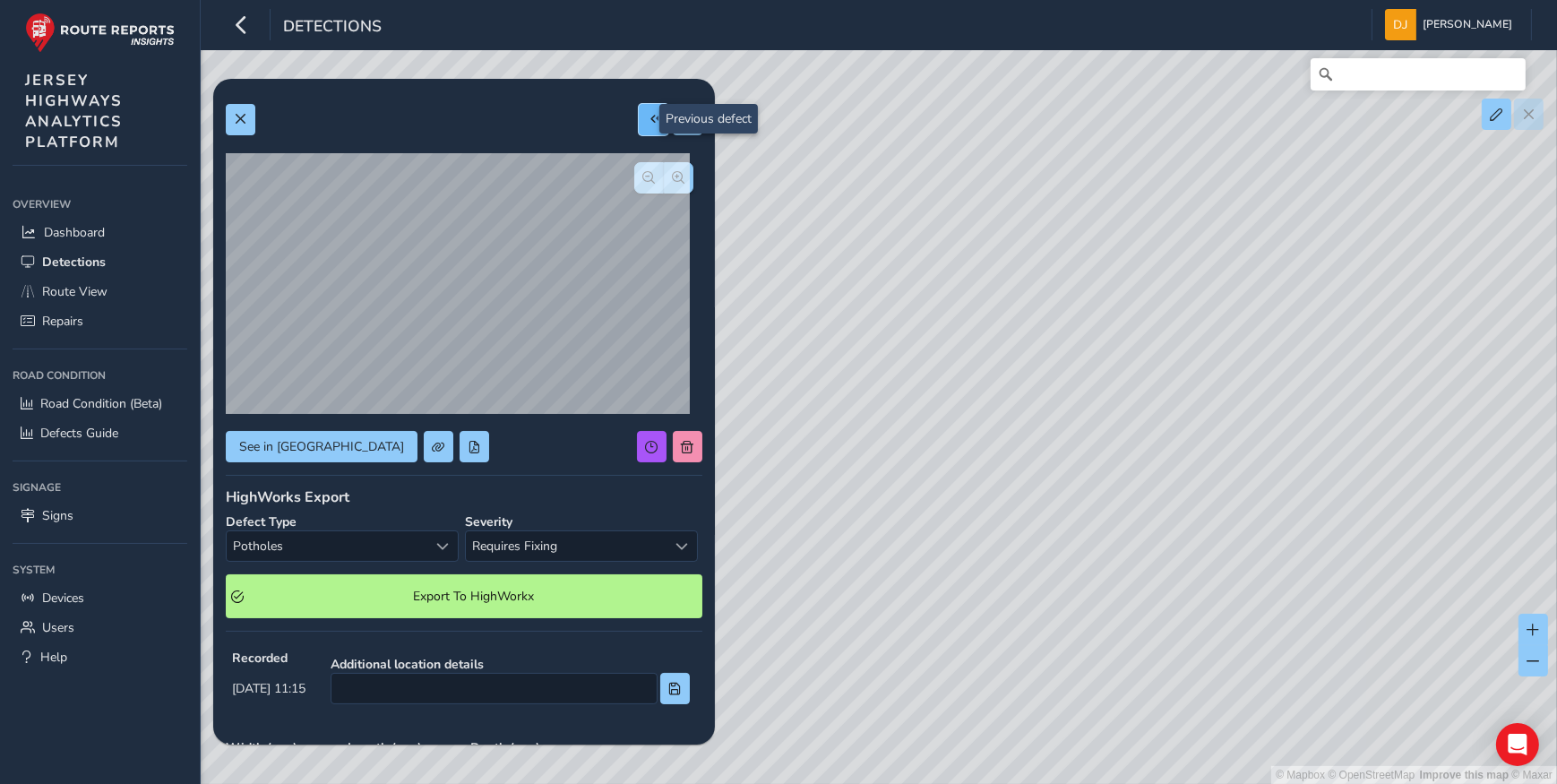
click at [651, 124] on button at bounding box center [654, 120] width 29 height 31
type input "401"
type input "3992"
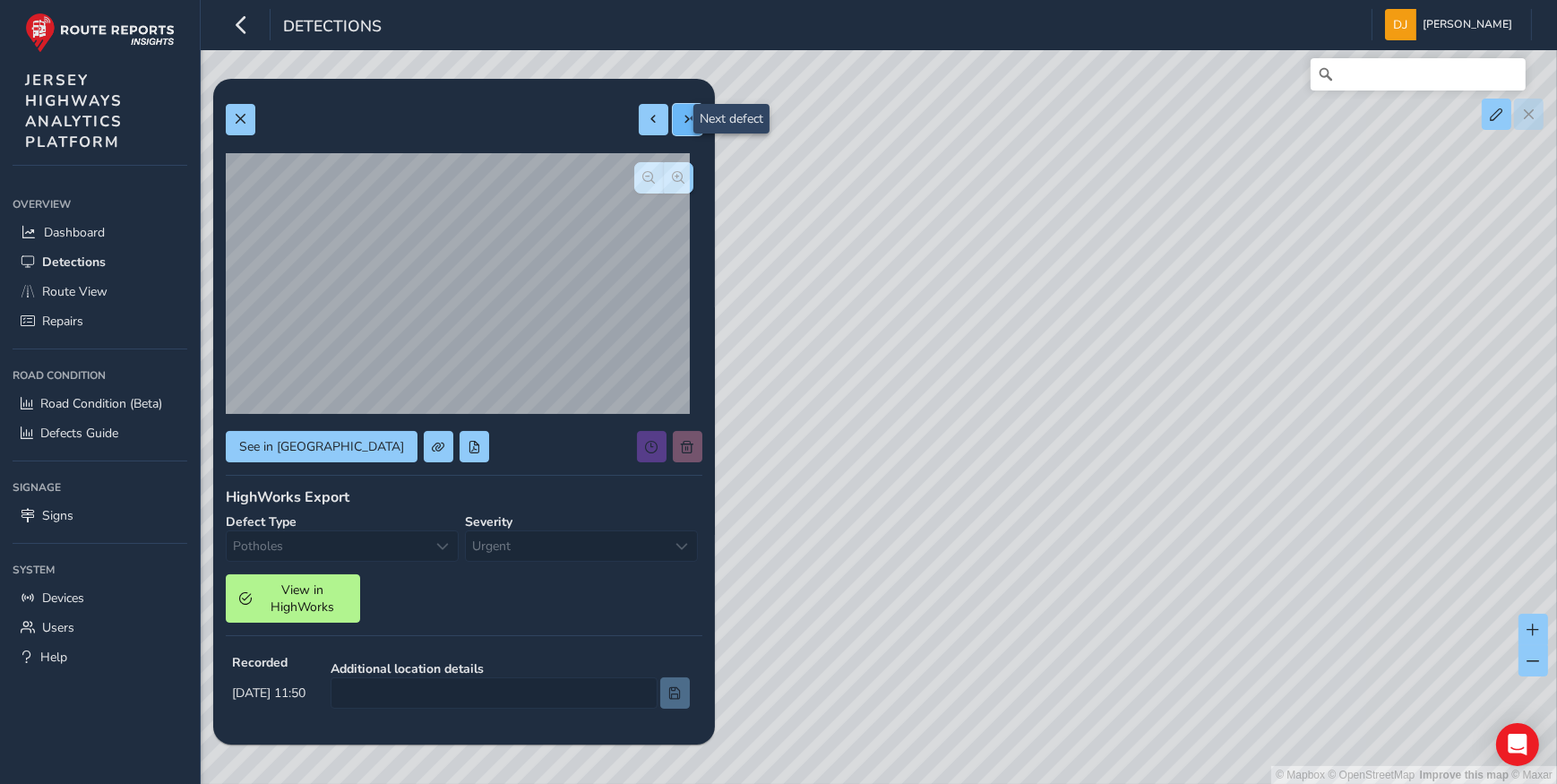
click at [675, 126] on button at bounding box center [688, 120] width 29 height 31
type input "395"
type input "780"
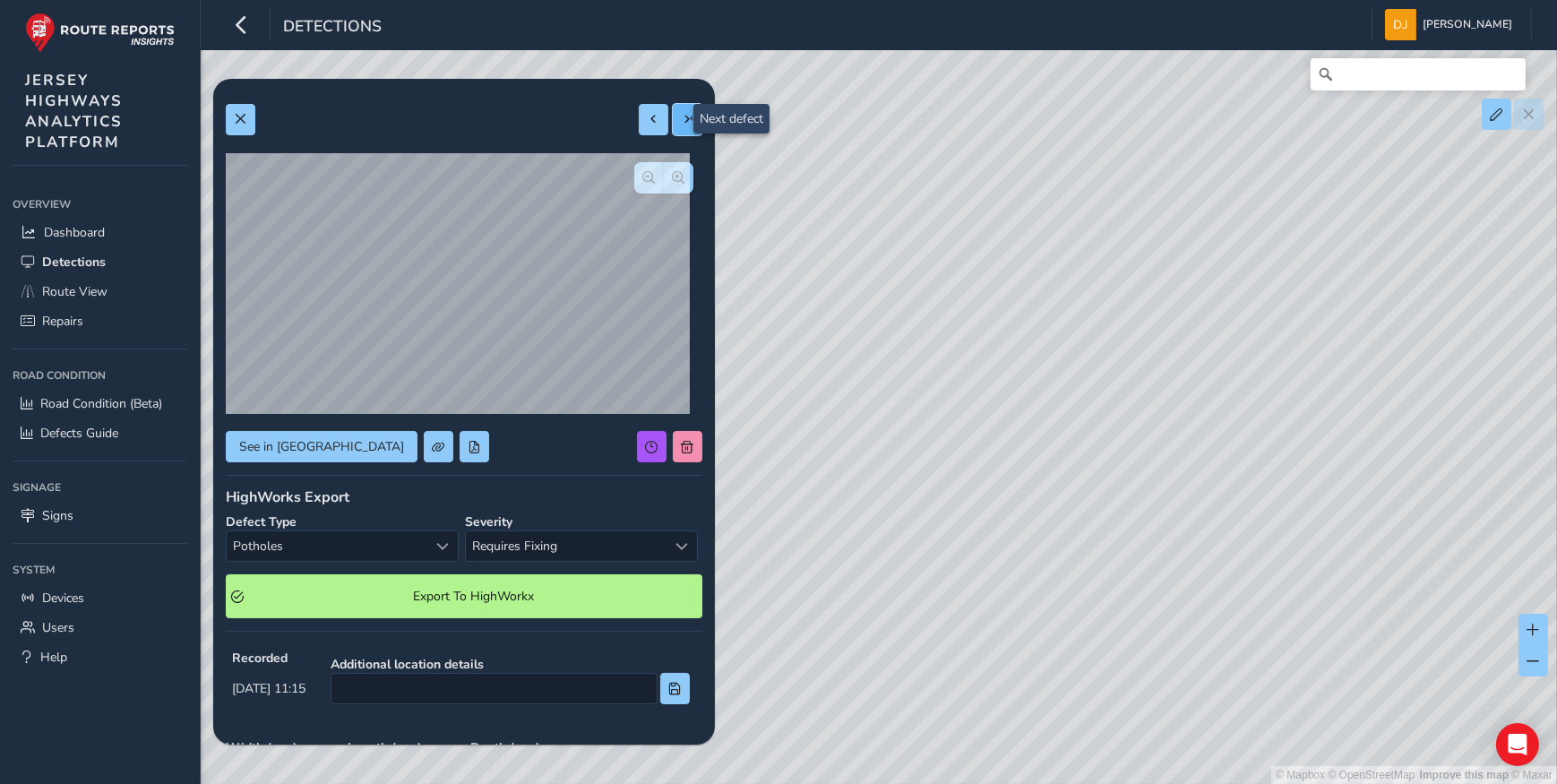
click at [675, 126] on button at bounding box center [688, 120] width 29 height 31
type input "401"
type input "867"
click at [675, 126] on button at bounding box center [688, 120] width 29 height 31
type input "855"
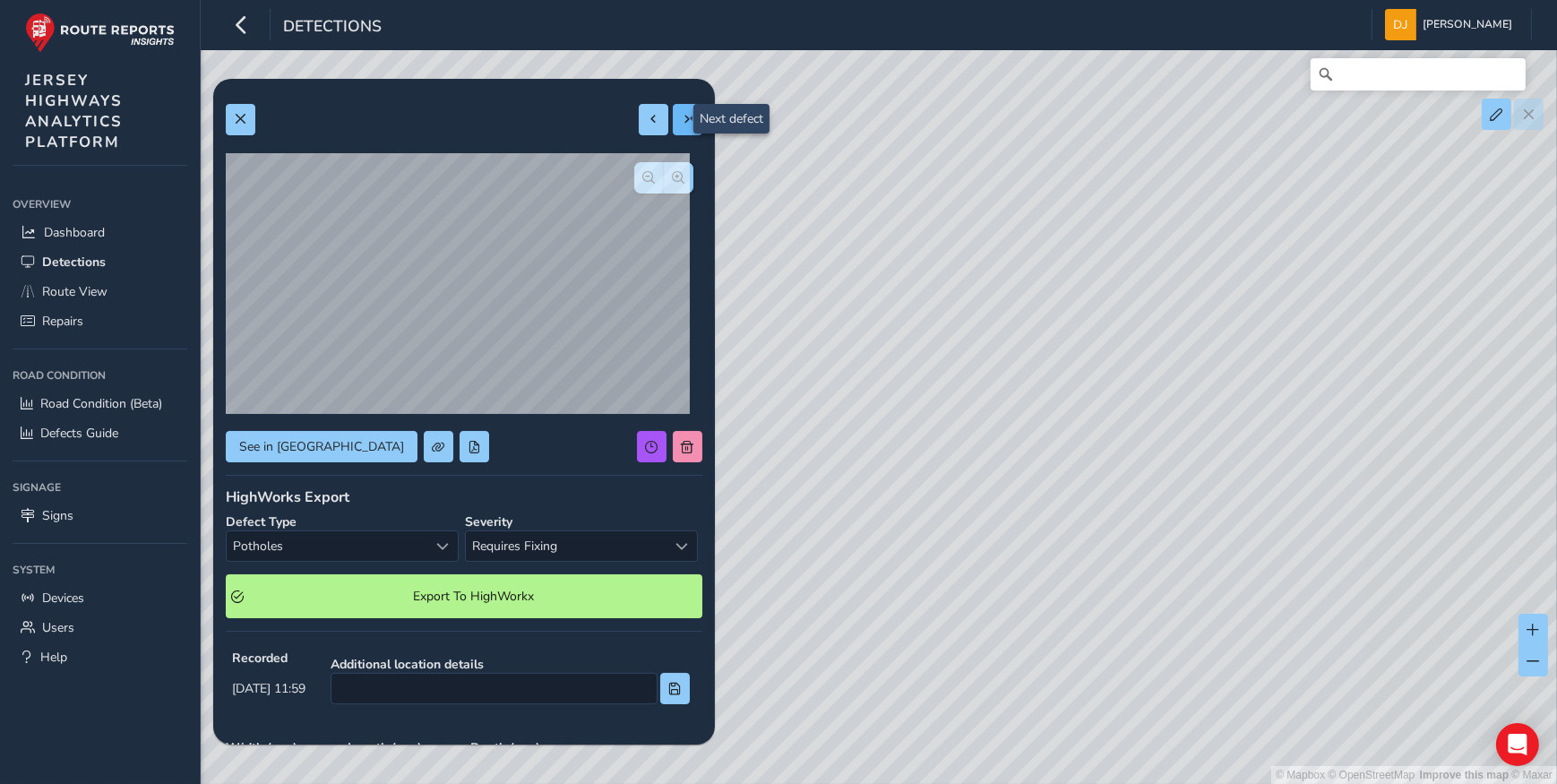
type input "1271"
click at [643, 171] on span "button" at bounding box center [649, 177] width 13 height 13
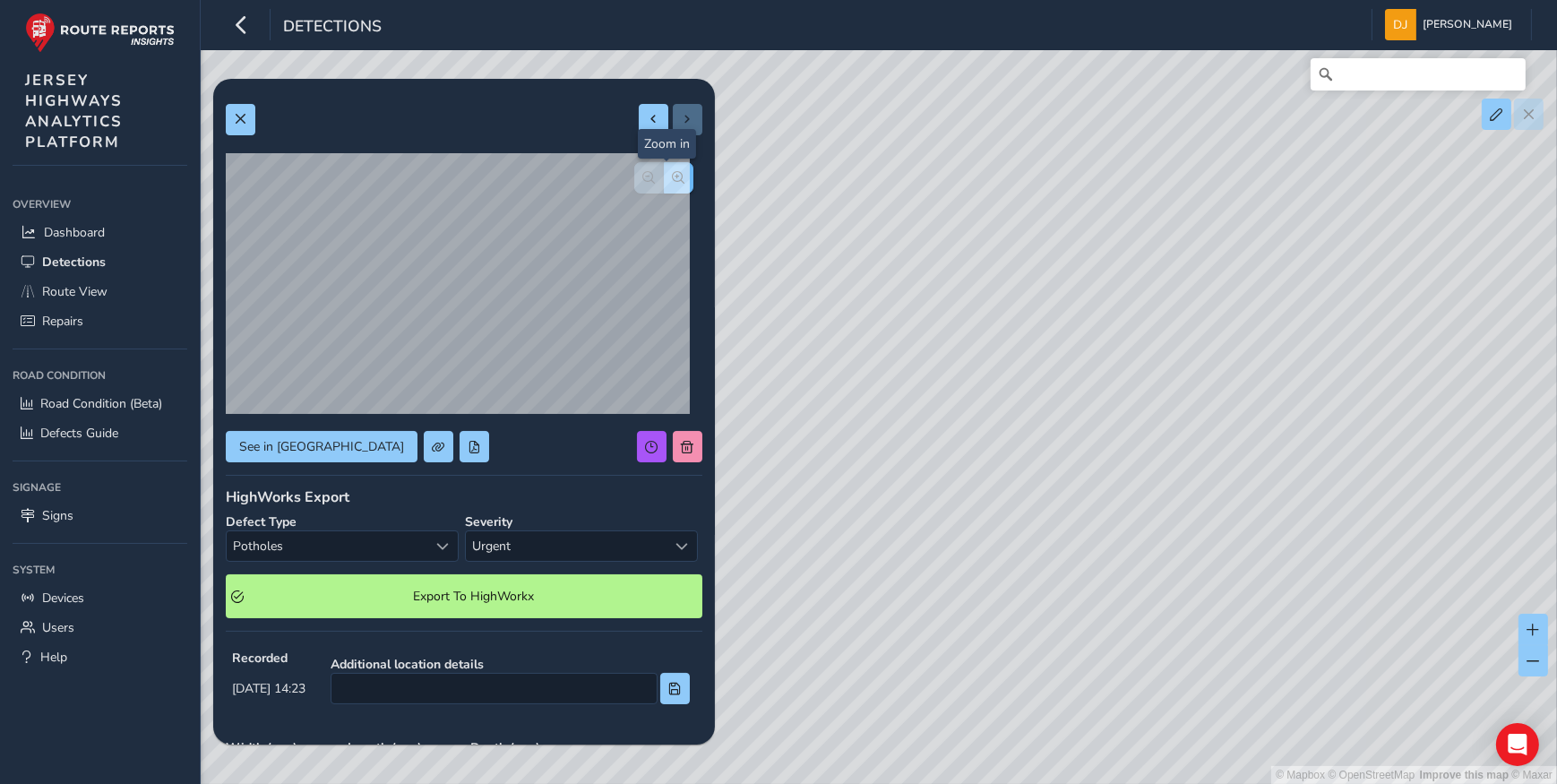
click at [673, 179] on span "button" at bounding box center [679, 177] width 13 height 13
click at [643, 171] on span "button" at bounding box center [649, 177] width 13 height 13
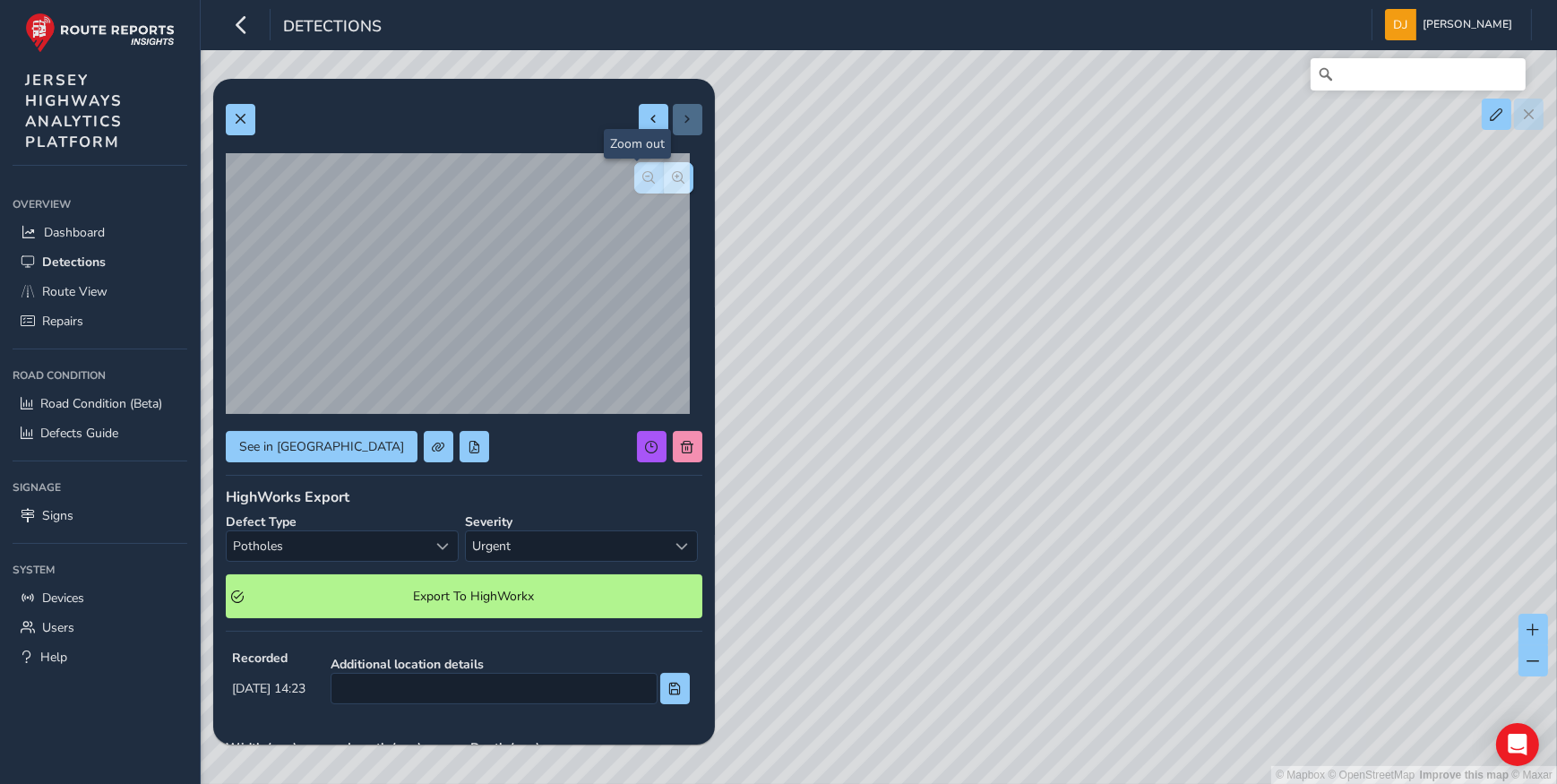
click at [643, 171] on span "button" at bounding box center [649, 177] width 13 height 13
click at [643, 174] on span "button" at bounding box center [649, 177] width 13 height 13
click at [634, 167] on button "button" at bounding box center [649, 178] width 29 height 31
click at [638, 176] on div at bounding box center [663, 178] width 59 height 31
click at [675, 185] on button "button" at bounding box center [678, 178] width 29 height 31
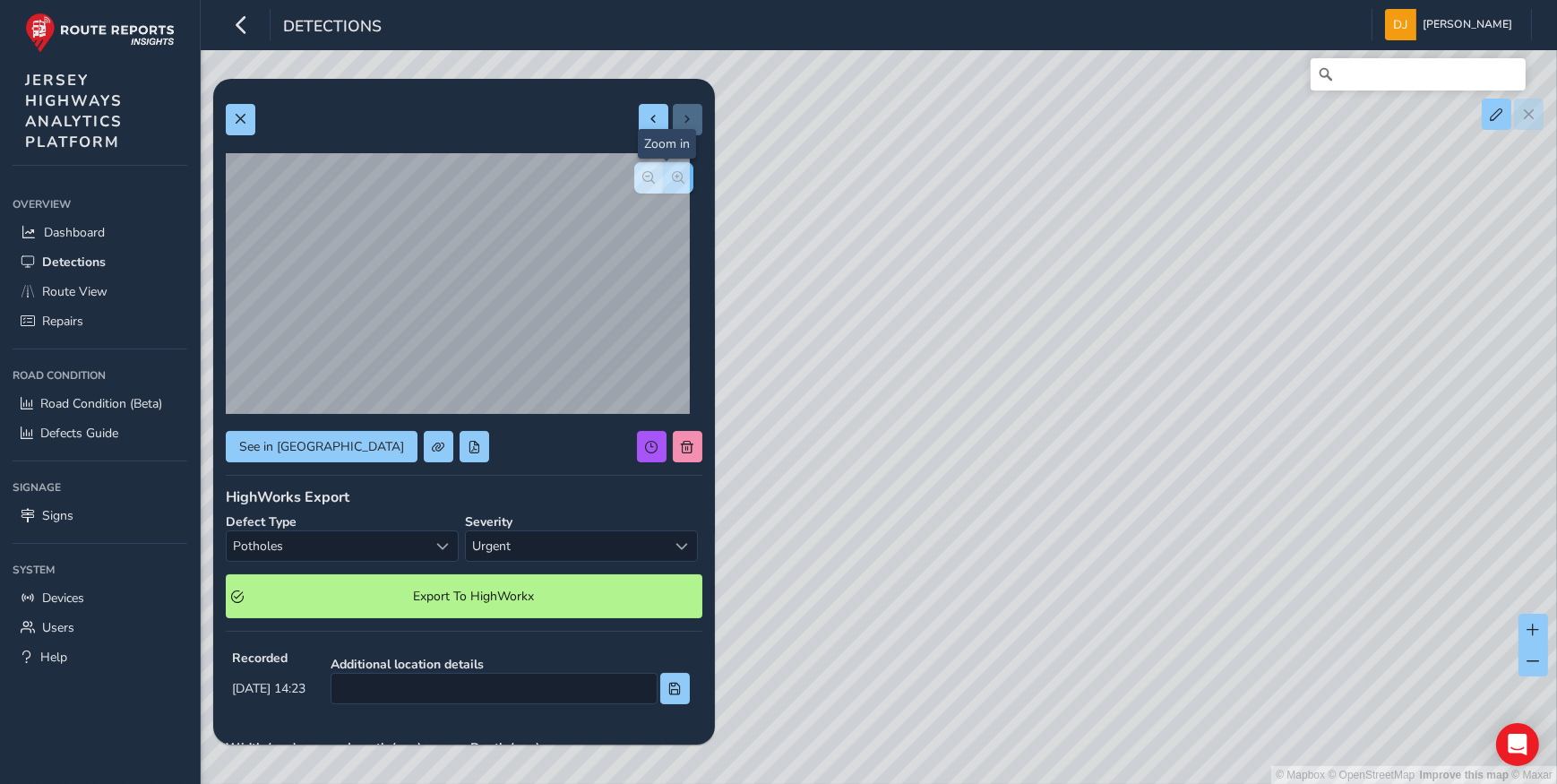
click at [673, 176] on button "button" at bounding box center [678, 178] width 29 height 31
click at [672, 178] on button "button" at bounding box center [678, 178] width 29 height 31
click at [686, 450] on button at bounding box center [688, 446] width 29 height 31
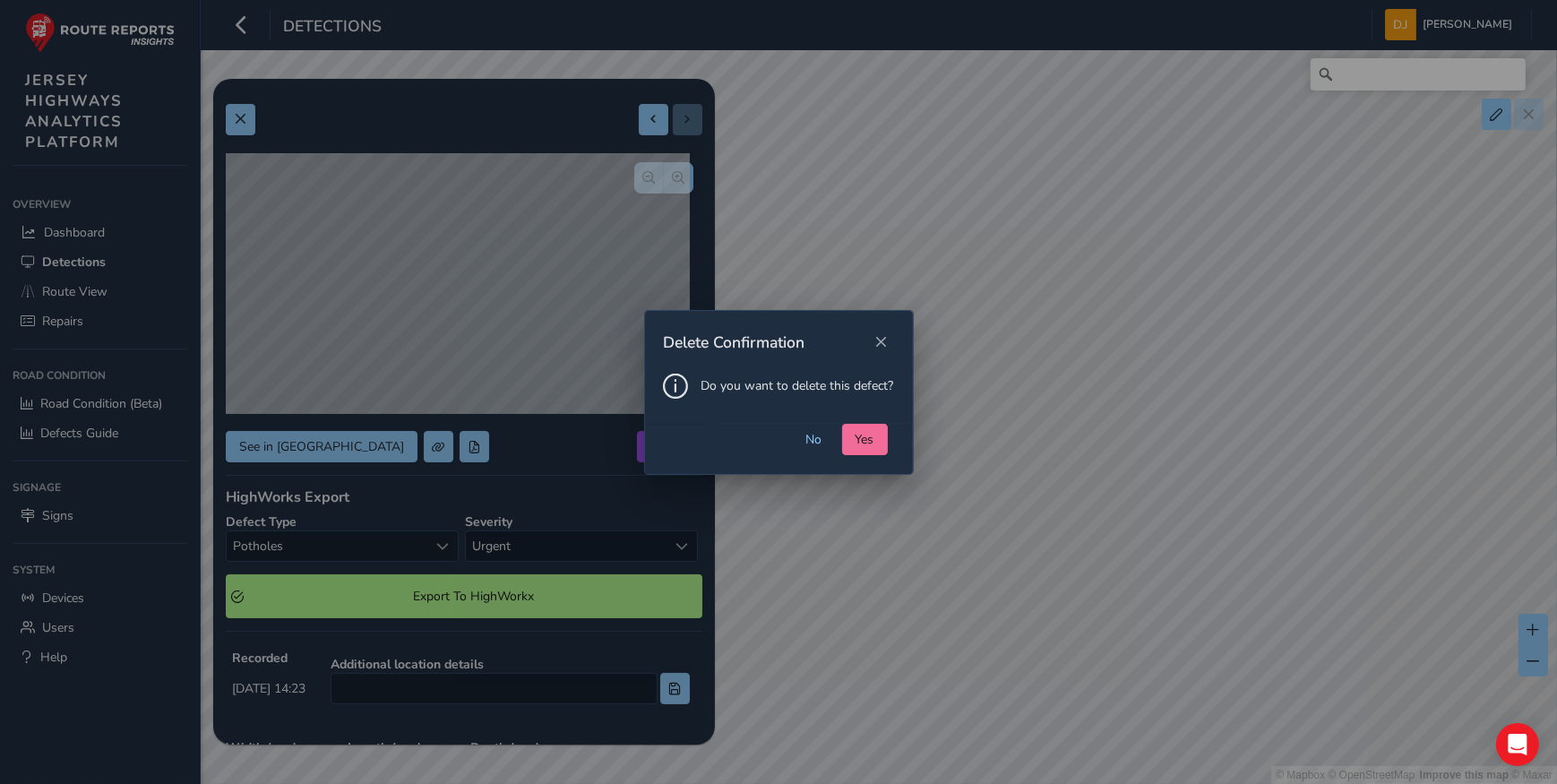
click at [864, 443] on span "Yes" at bounding box center [865, 438] width 19 height 17
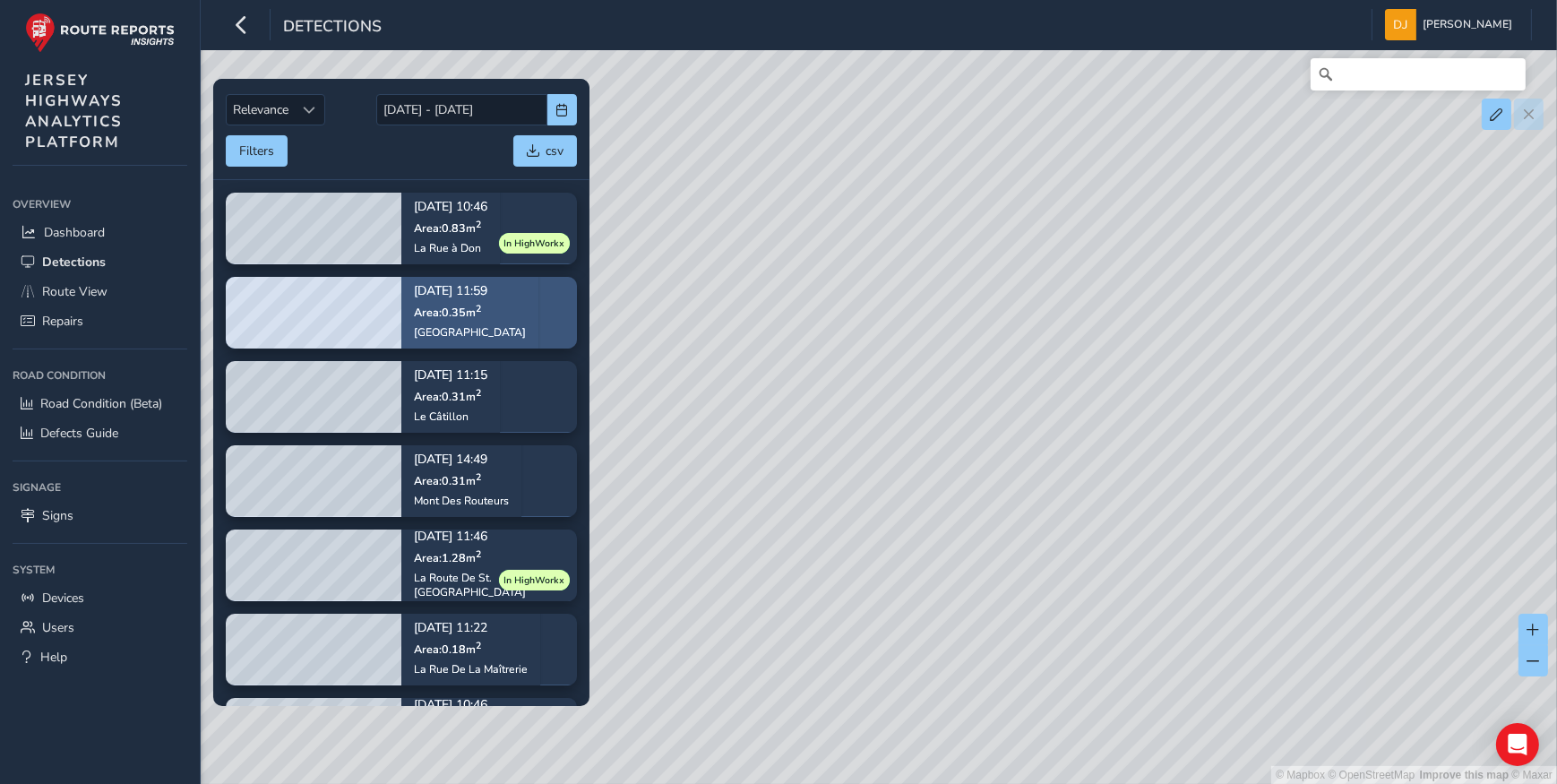
click at [457, 319] on div "[DATE] 11:59 Area: 0.35 m [STREET_ADDRESS]" at bounding box center [470, 311] width 112 height 79
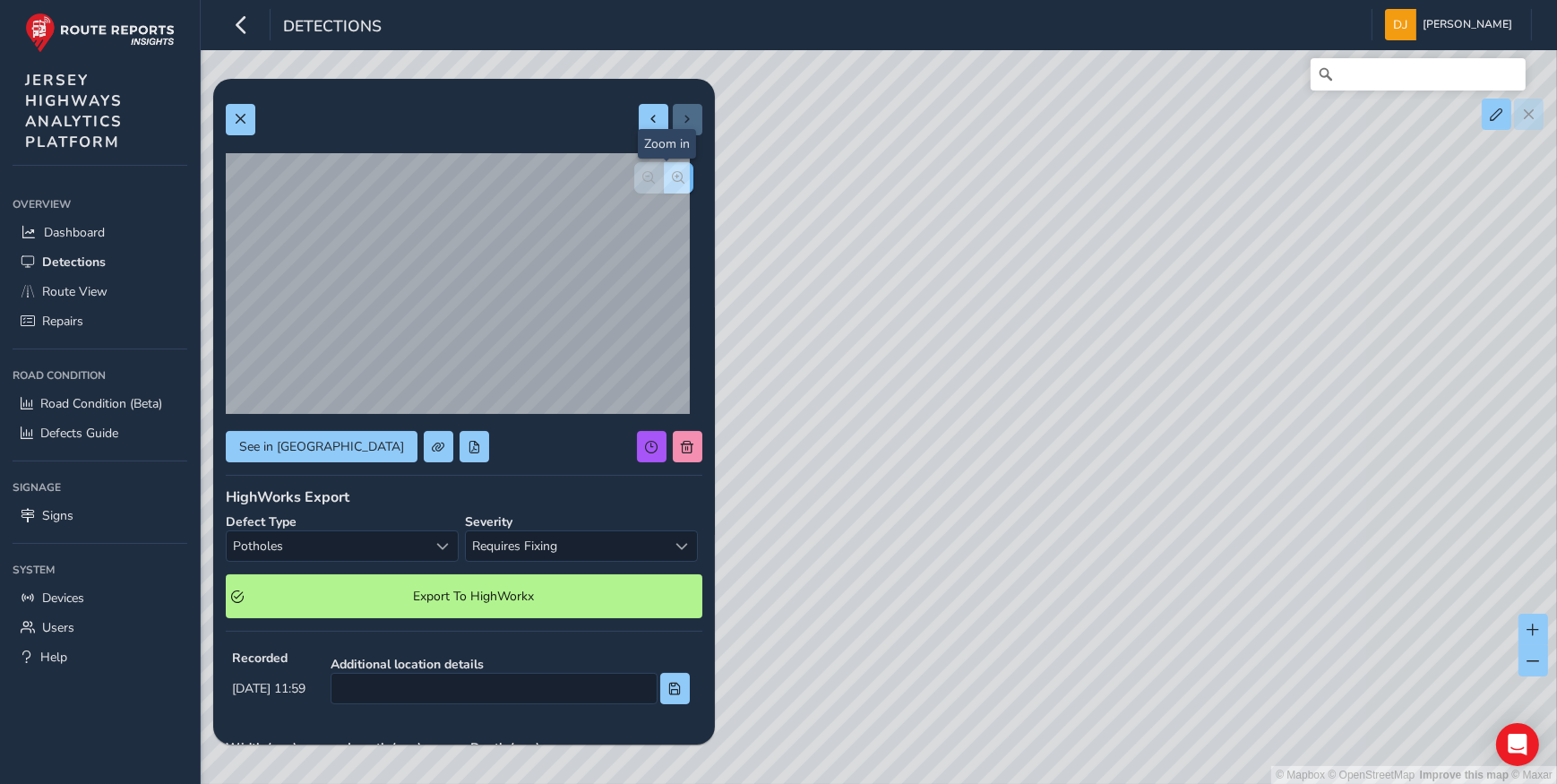
click at [679, 177] on button "button" at bounding box center [678, 178] width 29 height 31
click at [643, 126] on button at bounding box center [654, 120] width 29 height 31
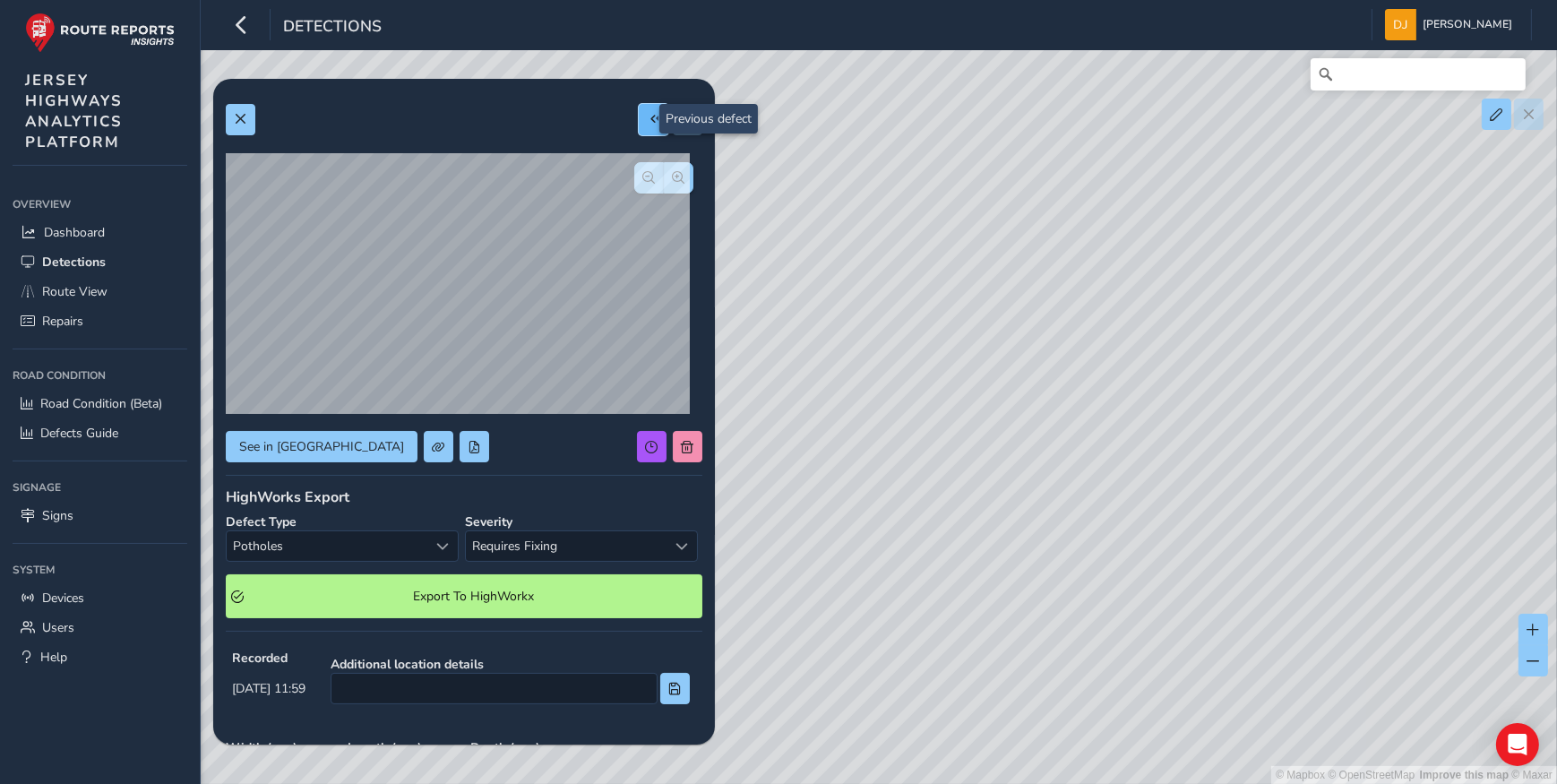
type input "395"
type input "780"
click at [643, 126] on button at bounding box center [654, 120] width 29 height 31
type input "401"
type input "3992"
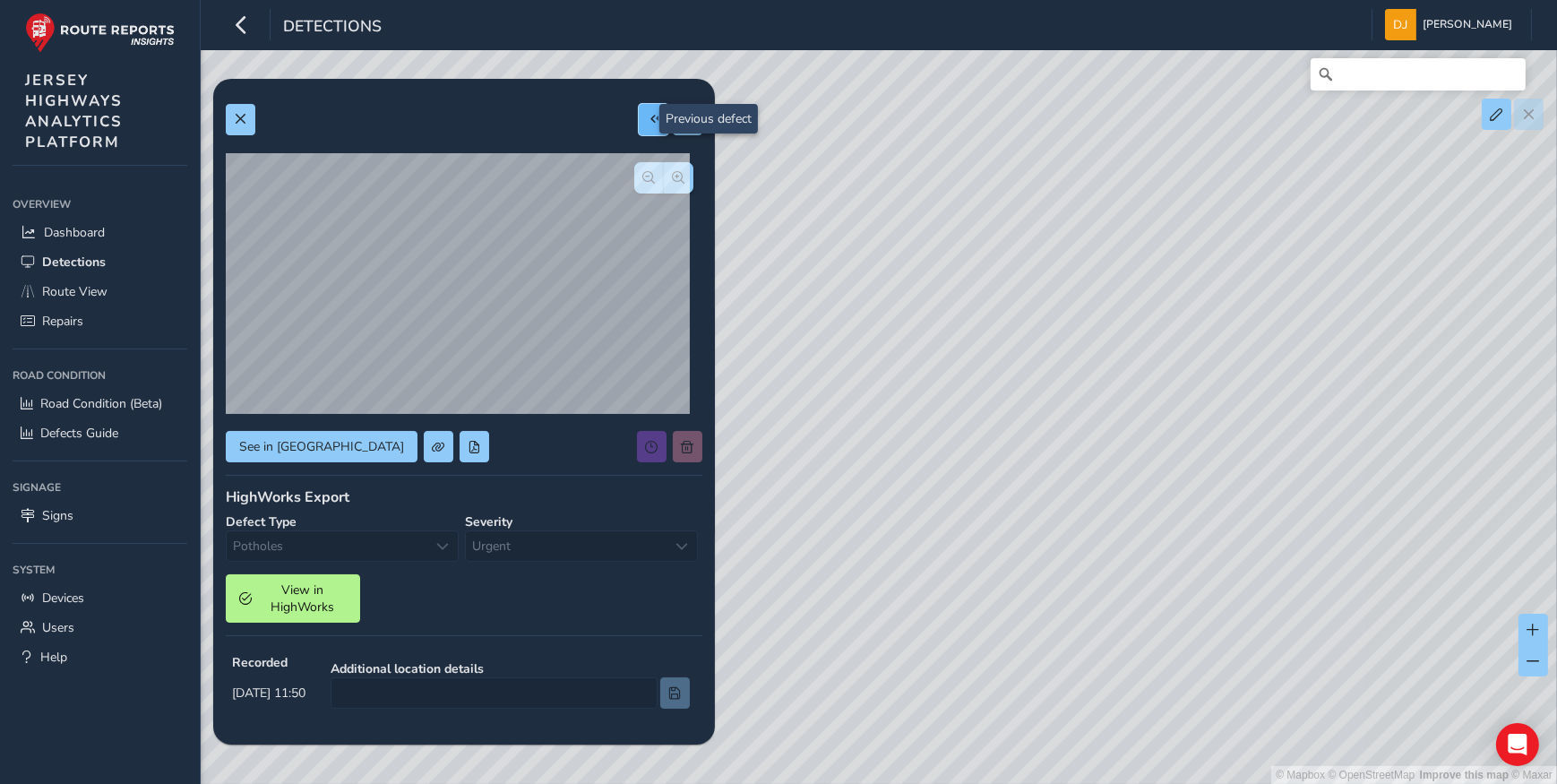
click at [643, 126] on button at bounding box center [654, 120] width 29 height 31
type input "517"
type input "2481"
click at [643, 126] on button at bounding box center [654, 120] width 29 height 31
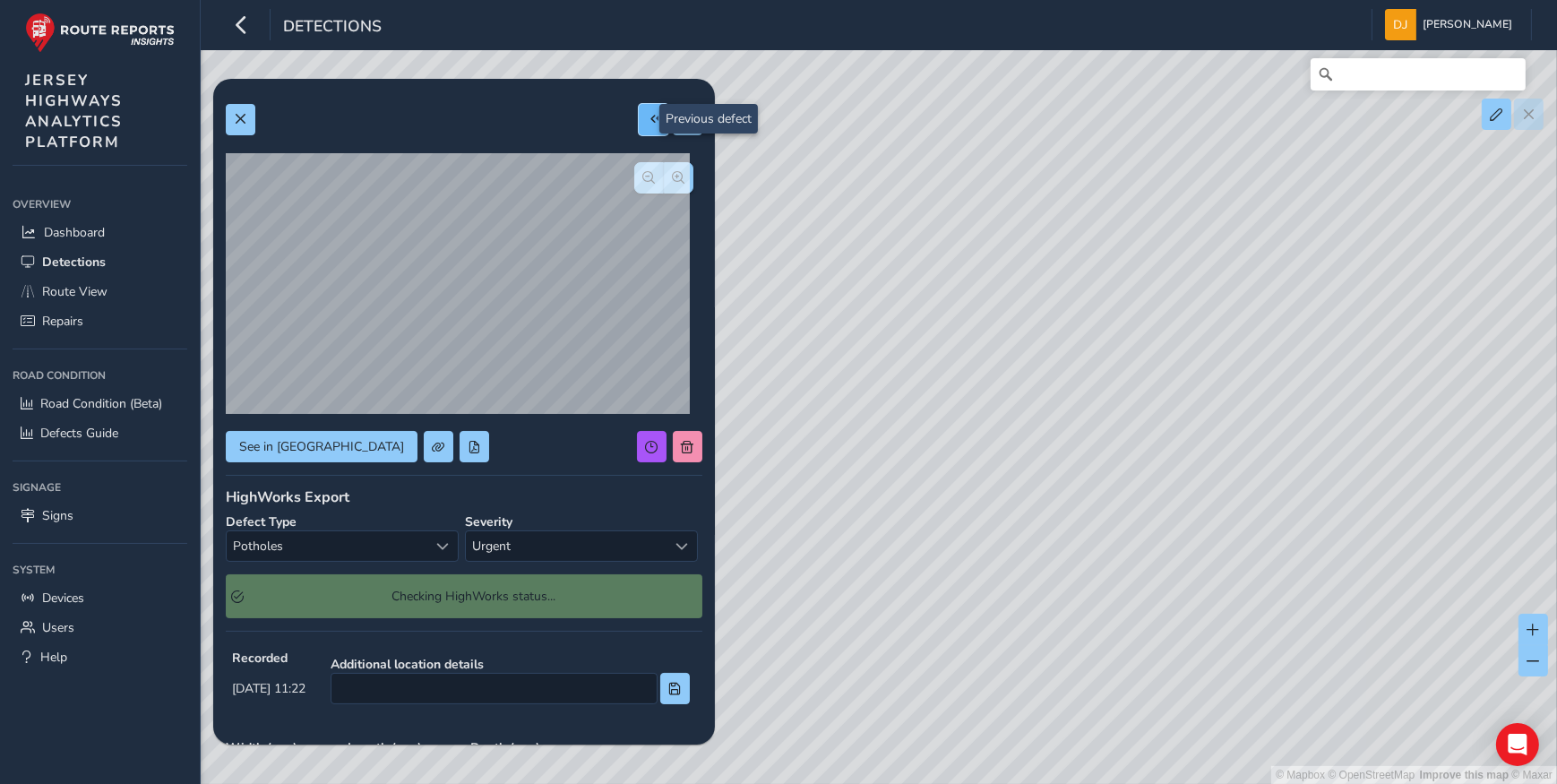
type input "349"
type input "530"
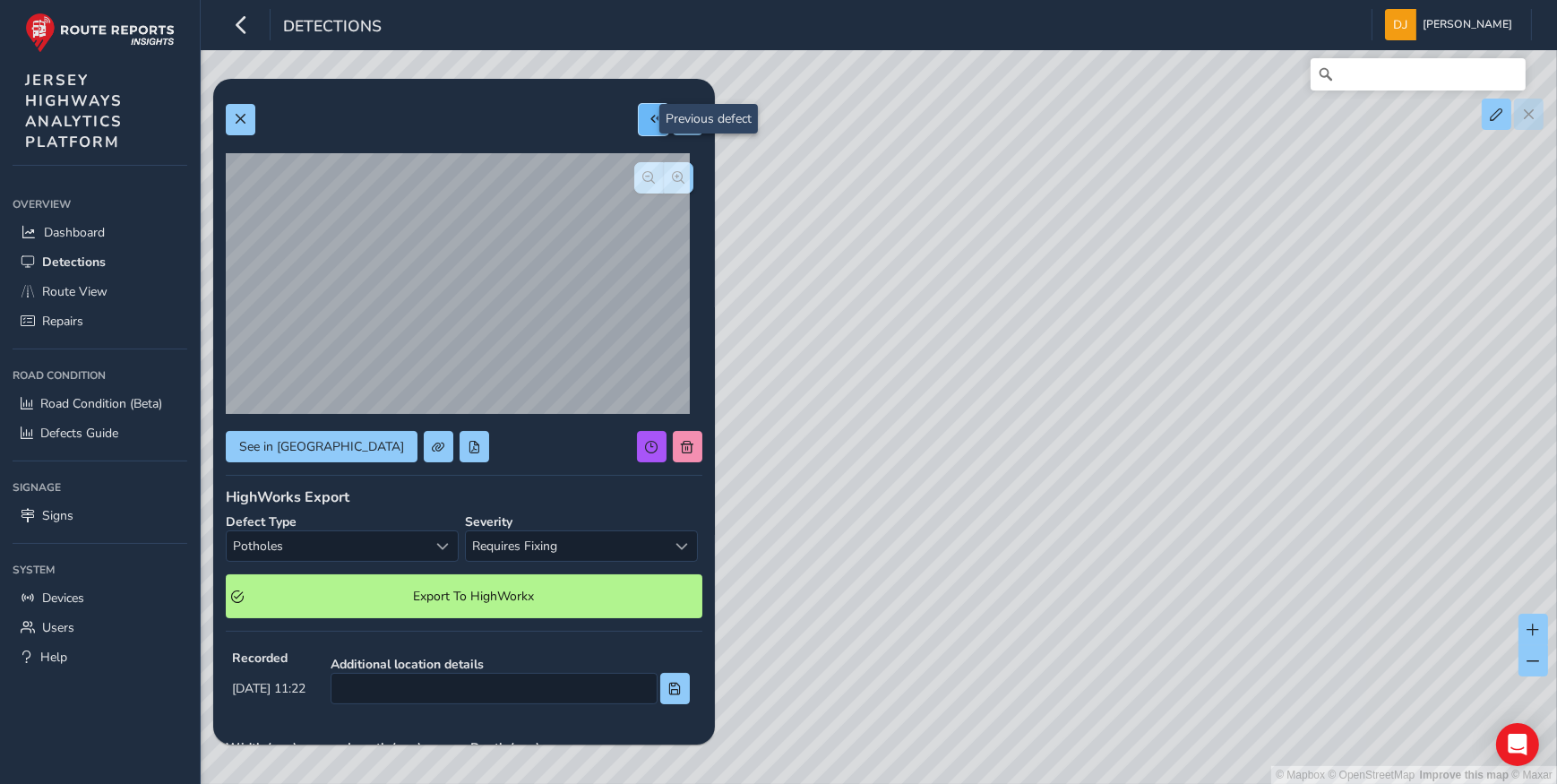
click at [643, 126] on button at bounding box center [654, 120] width 29 height 31
type input "762"
type input "1088"
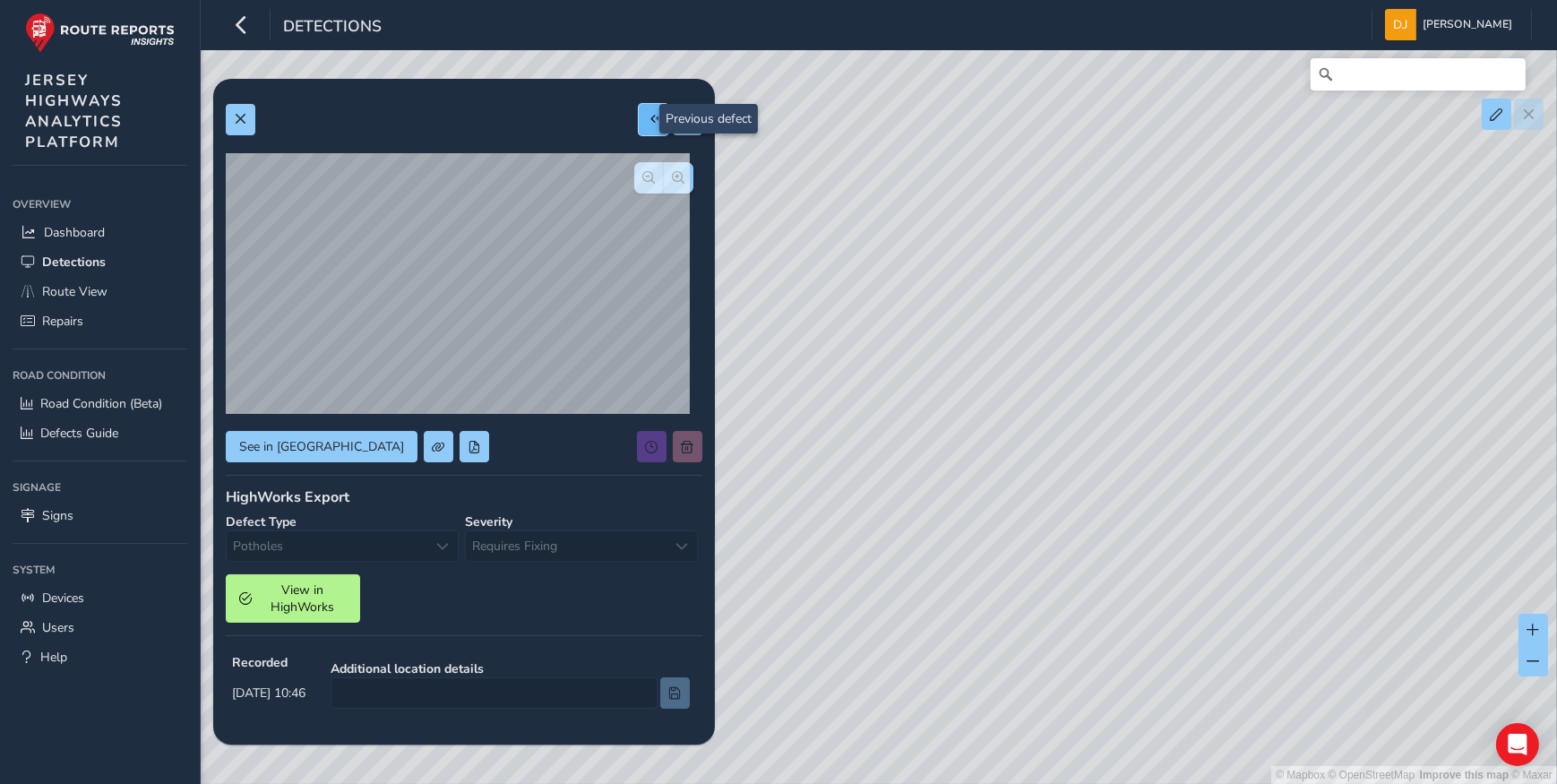
click at [643, 126] on button at bounding box center [654, 120] width 29 height 31
type input "264"
type input "770"
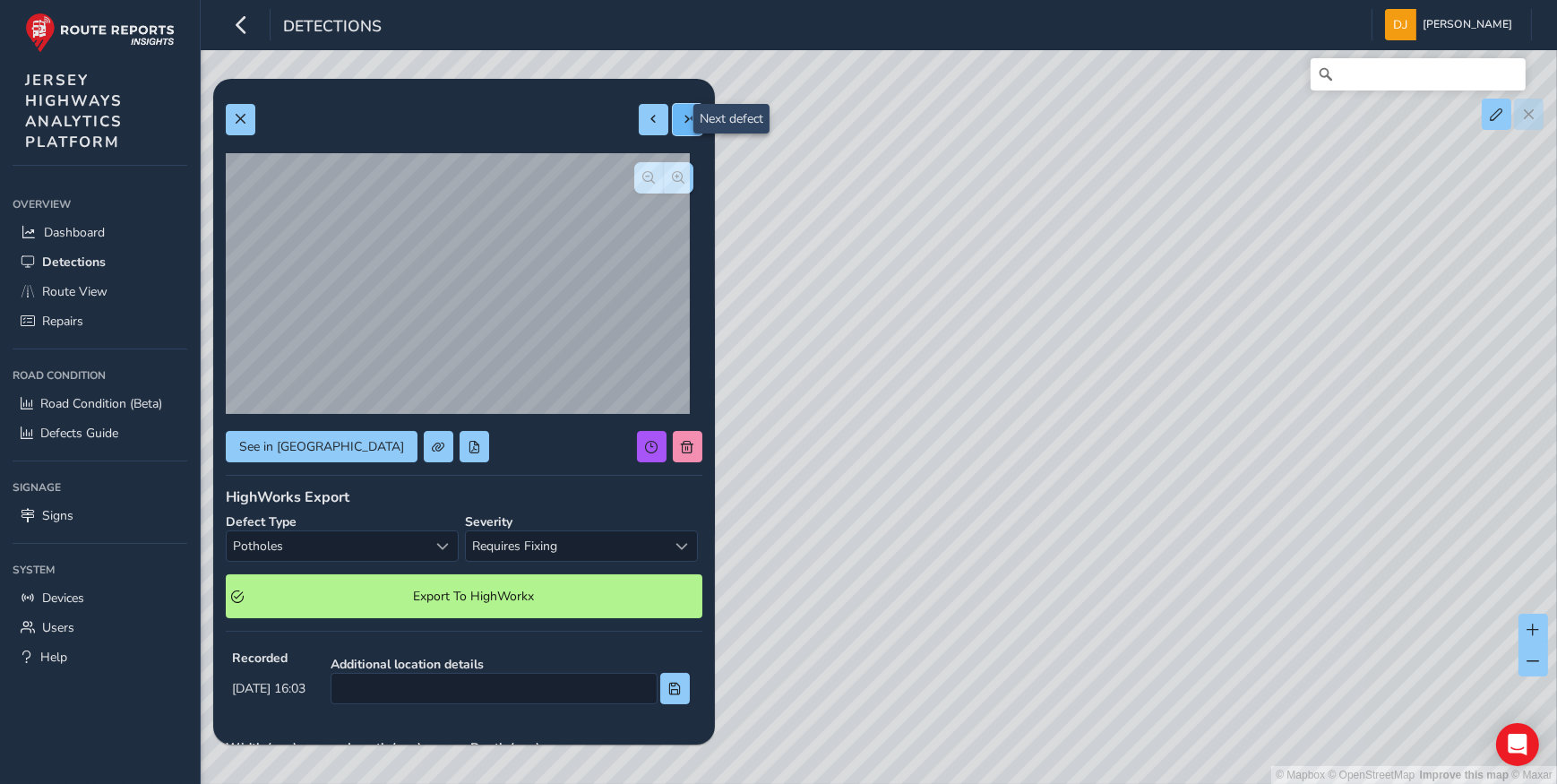
click at [673, 123] on button at bounding box center [688, 120] width 29 height 31
type input "762"
type input "1088"
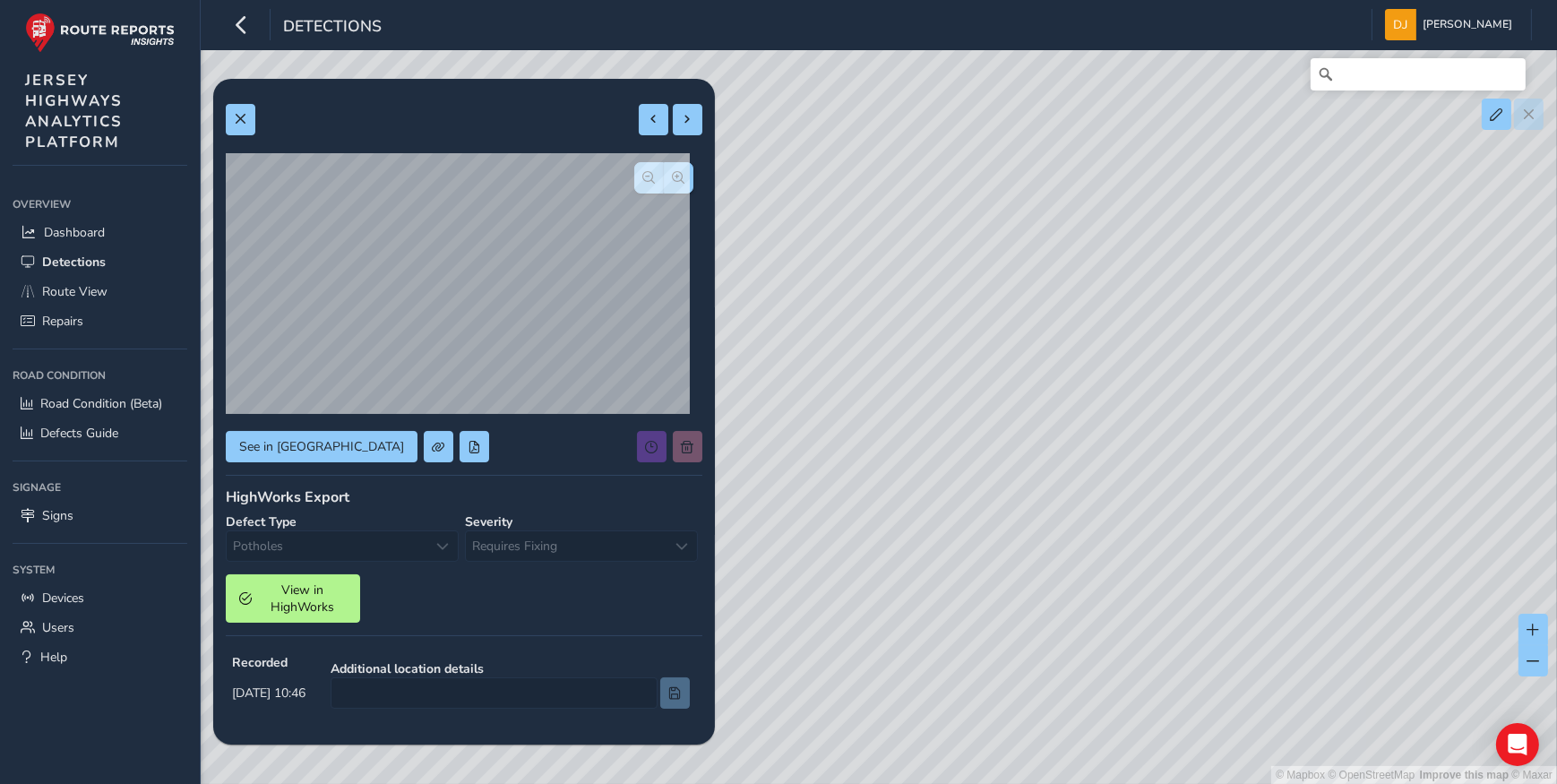
click at [691, 451] on div "See in Route View HighWorks Export Defect Type Potholes Potholes Severity Requi…" at bounding box center [464, 571] width 501 height 984
click at [648, 117] on span at bounding box center [654, 119] width 13 height 13
type input "264"
type input "770"
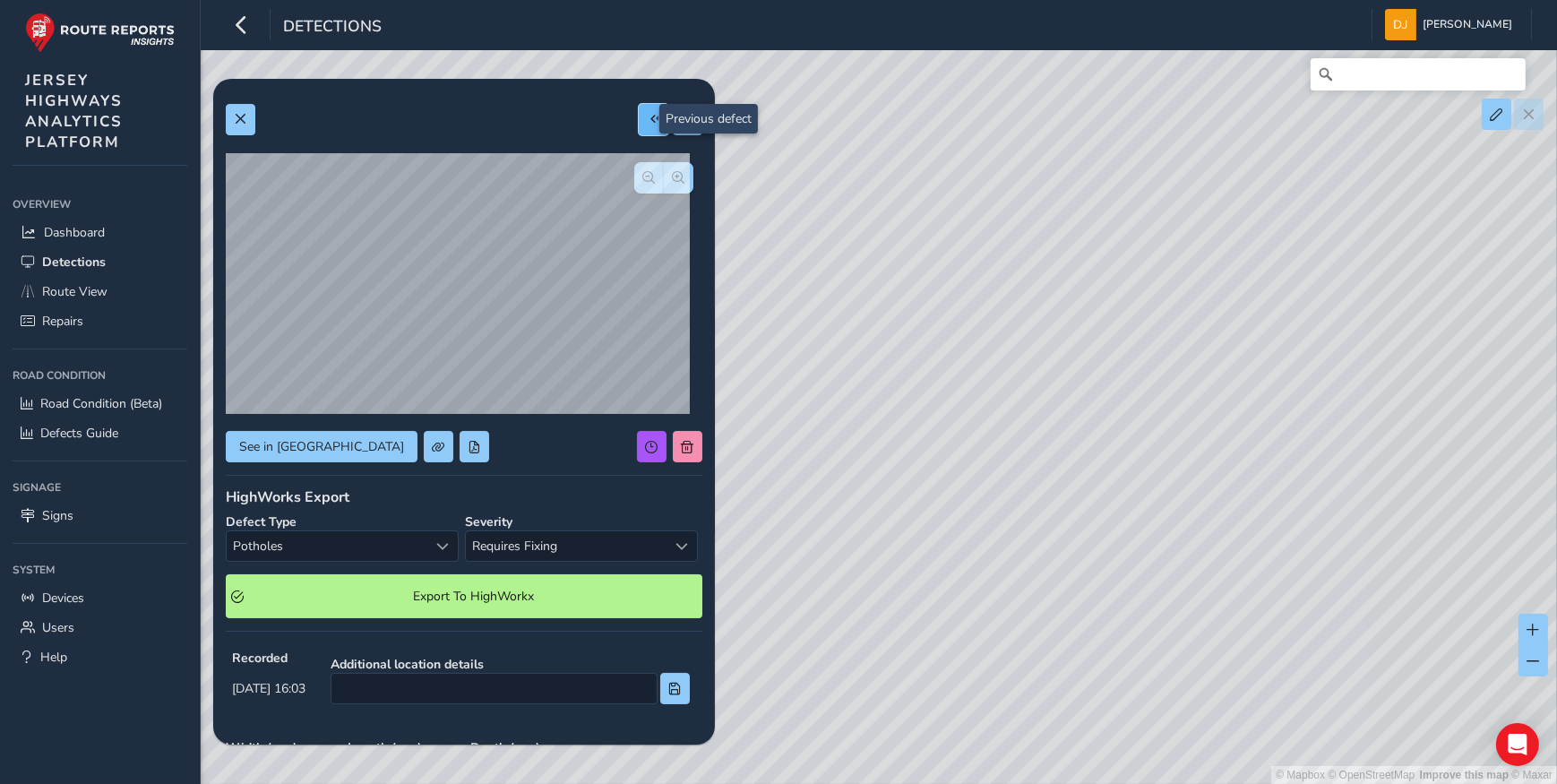
click at [648, 118] on span at bounding box center [654, 119] width 13 height 13
type input "434"
type input "711"
click at [648, 118] on span at bounding box center [654, 119] width 13 height 13
type input "281"
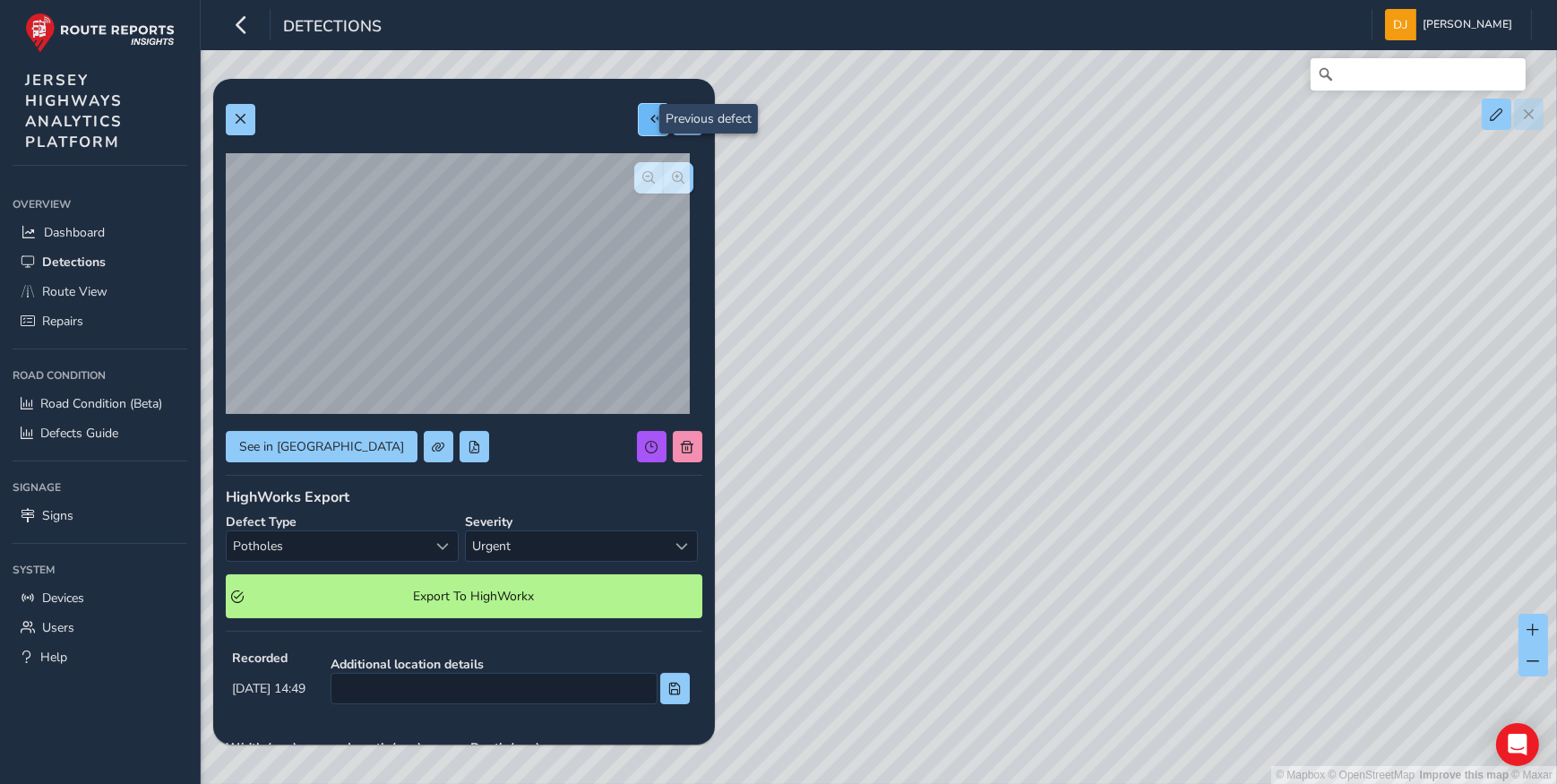
type input "871"
click at [634, 184] on button "button" at bounding box center [649, 178] width 29 height 31
click at [634, 183] on button "button" at bounding box center [649, 178] width 29 height 31
click at [648, 116] on span at bounding box center [654, 119] width 13 height 13
type input "181"
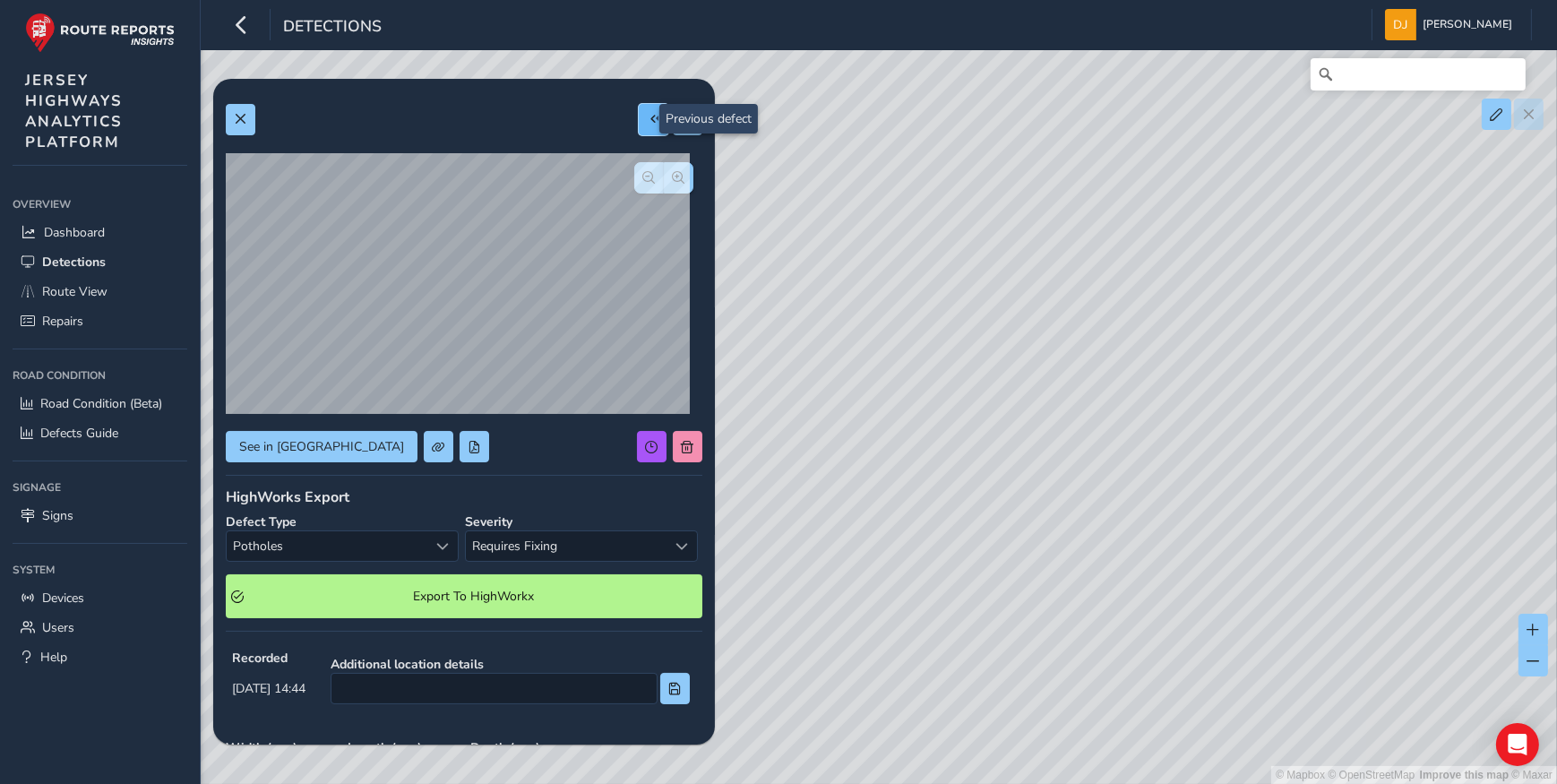
type input "429"
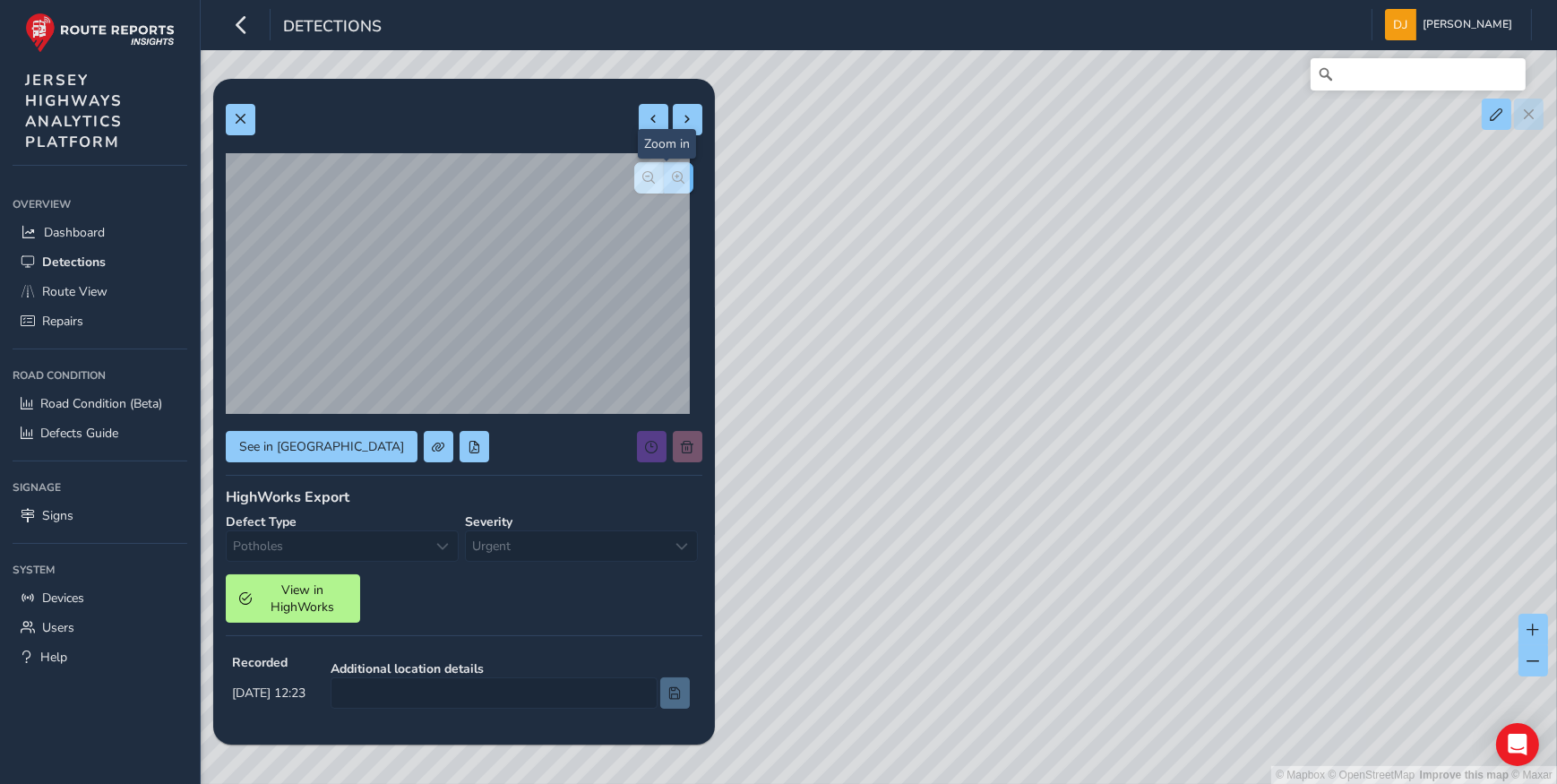
click at [673, 178] on span "button" at bounding box center [679, 177] width 13 height 13
click at [664, 178] on div at bounding box center [663, 178] width 59 height 31
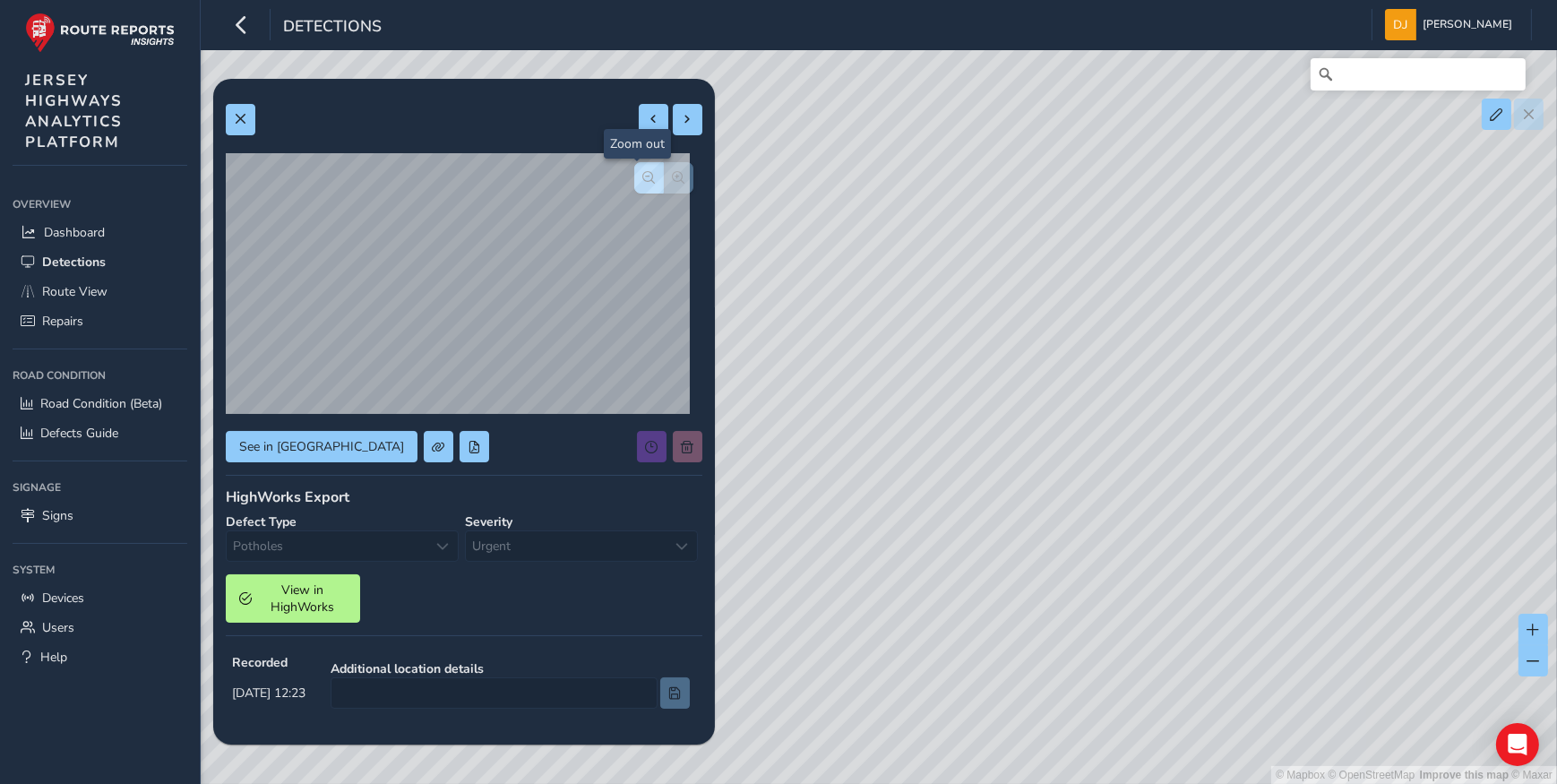
click at [634, 182] on button "button" at bounding box center [649, 178] width 29 height 31
click at [643, 181] on span "button" at bounding box center [649, 177] width 13 height 13
drag, startPoint x: 636, startPoint y: 180, endPoint x: 638, endPoint y: 170, distance: 10.2
click at [643, 176] on span "button" at bounding box center [649, 177] width 13 height 13
click at [648, 119] on span at bounding box center [654, 119] width 13 height 13
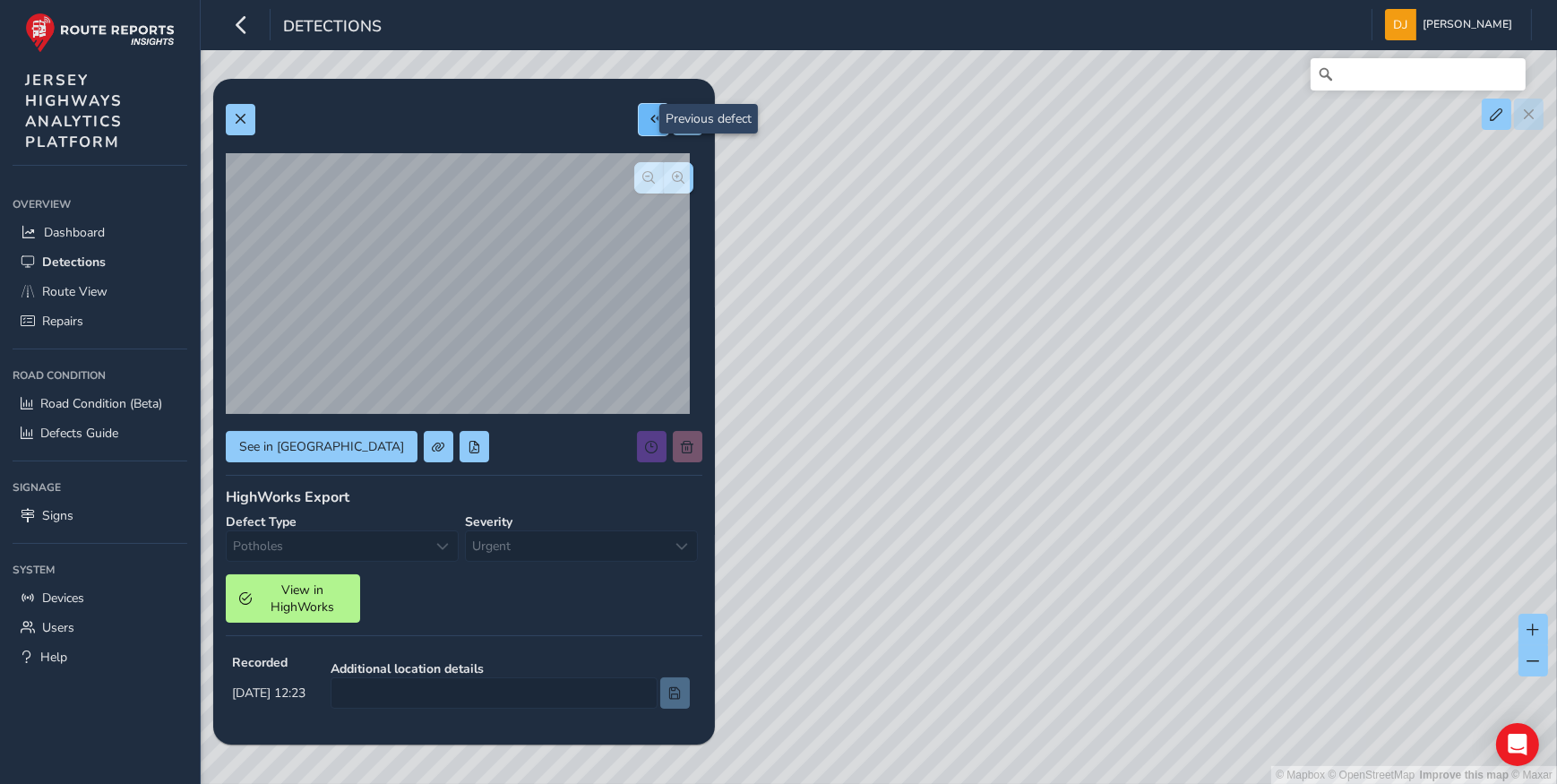
type input "193"
type input "708"
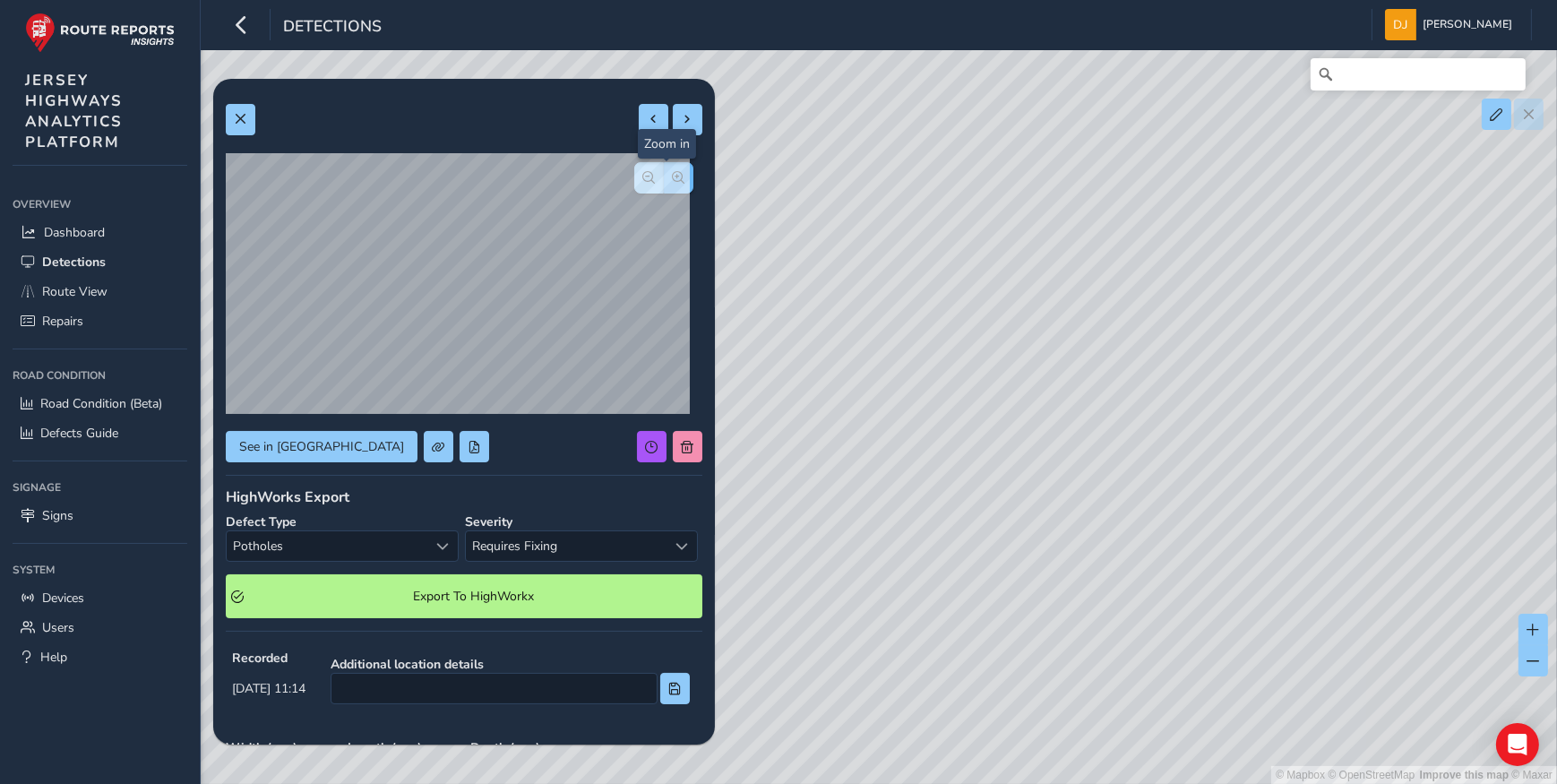
click at [673, 177] on span "button" at bounding box center [679, 177] width 13 height 13
click at [663, 176] on button "button" at bounding box center [678, 178] width 29 height 31
click at [648, 118] on span at bounding box center [654, 119] width 13 height 13
type input "276"
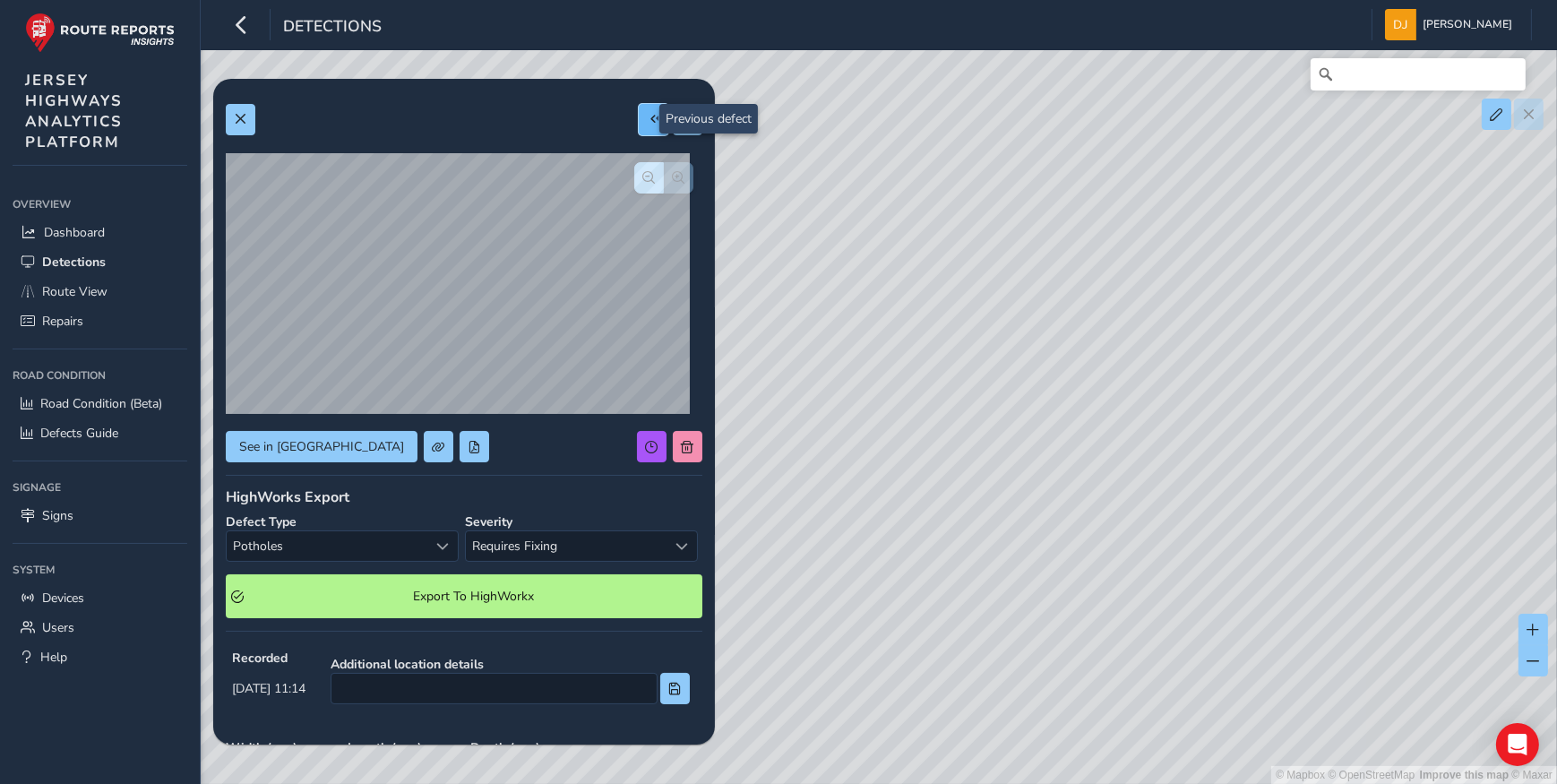
type input "623"
click at [643, 176] on span "button" at bounding box center [649, 177] width 13 height 13
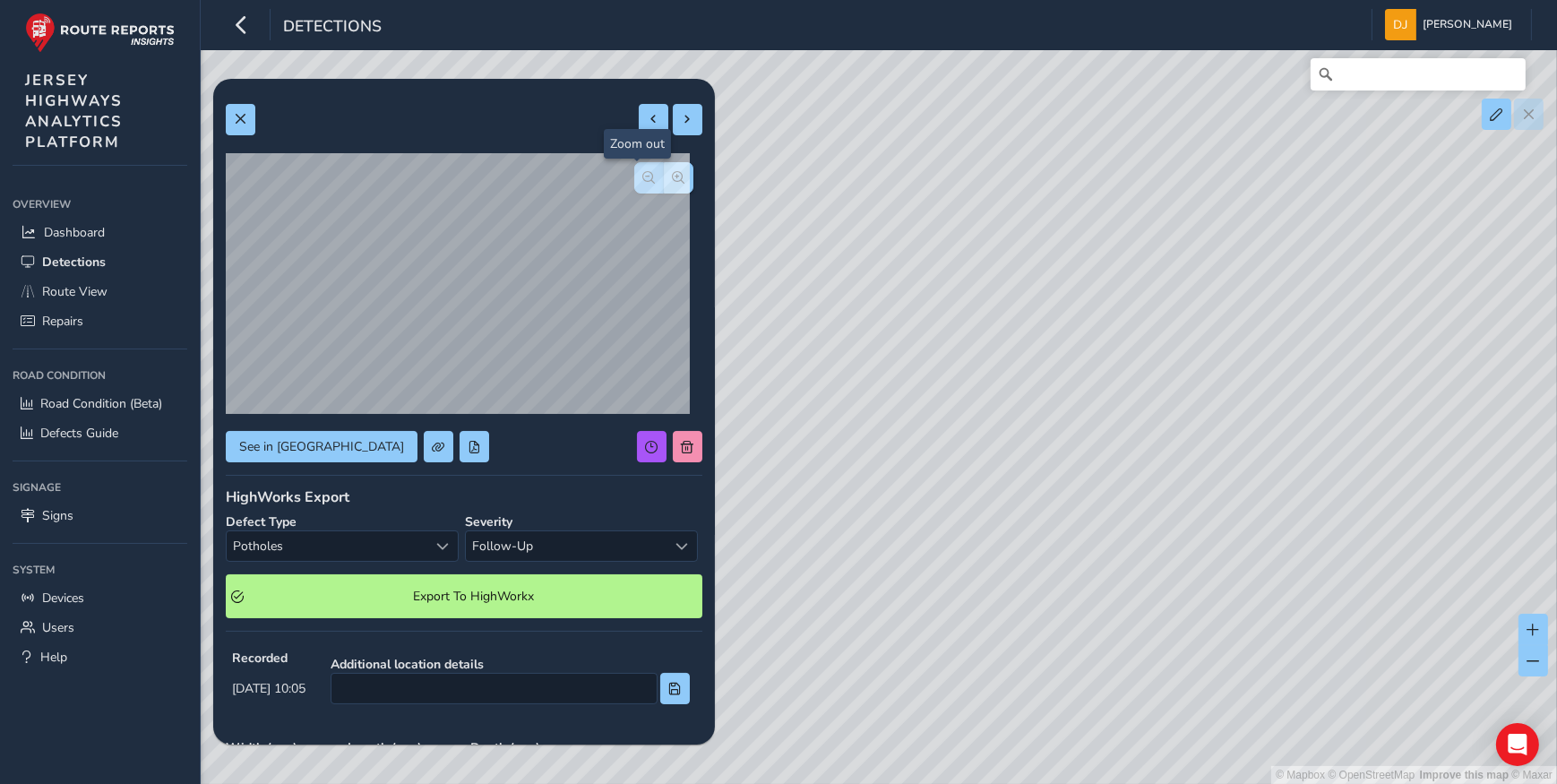
click at [643, 176] on span "button" at bounding box center [649, 177] width 13 height 13
click at [639, 129] on button at bounding box center [654, 120] width 29 height 31
type input "627"
type input "2576"
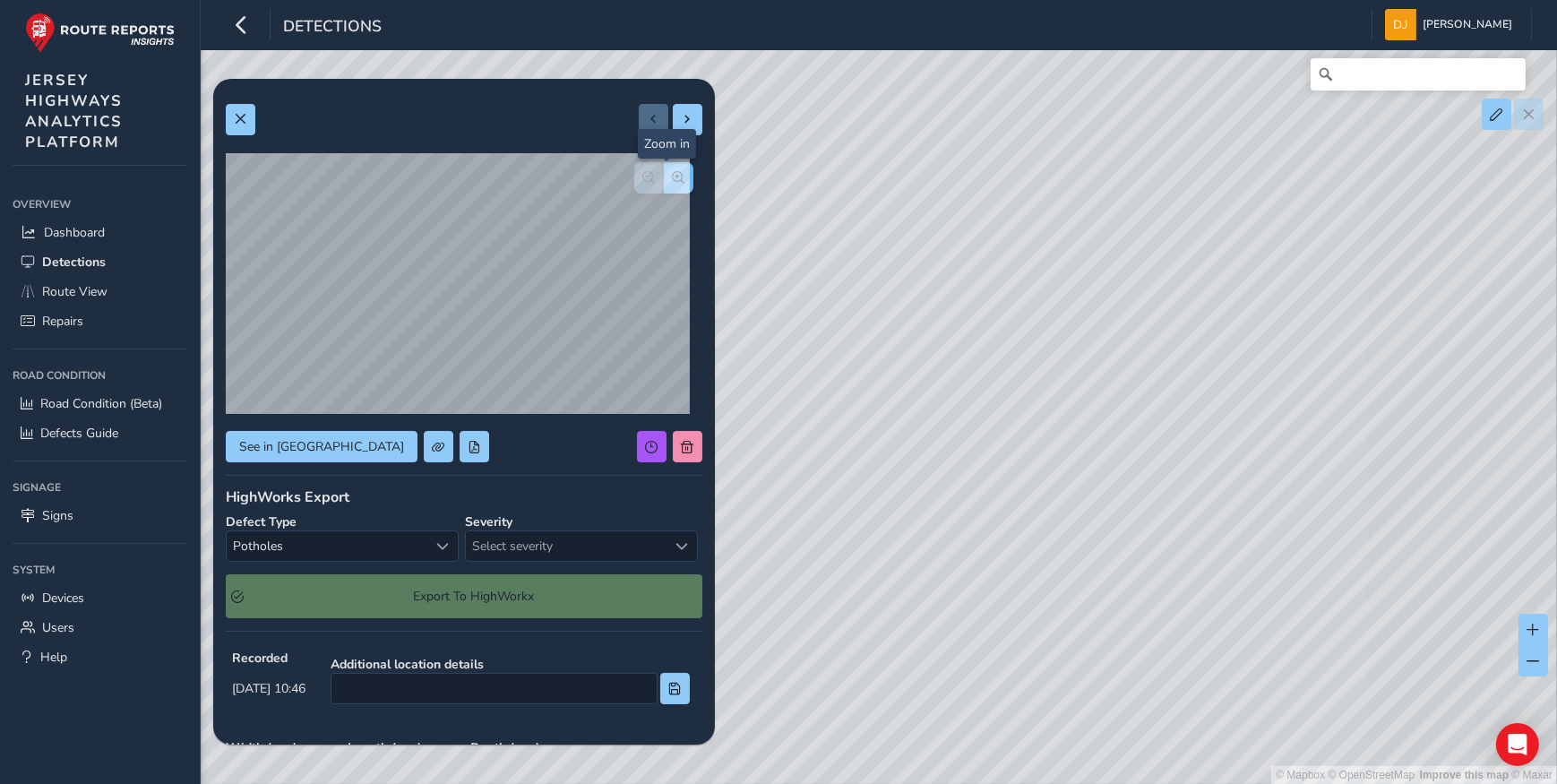
click at [663, 167] on button "button" at bounding box center [678, 178] width 29 height 31
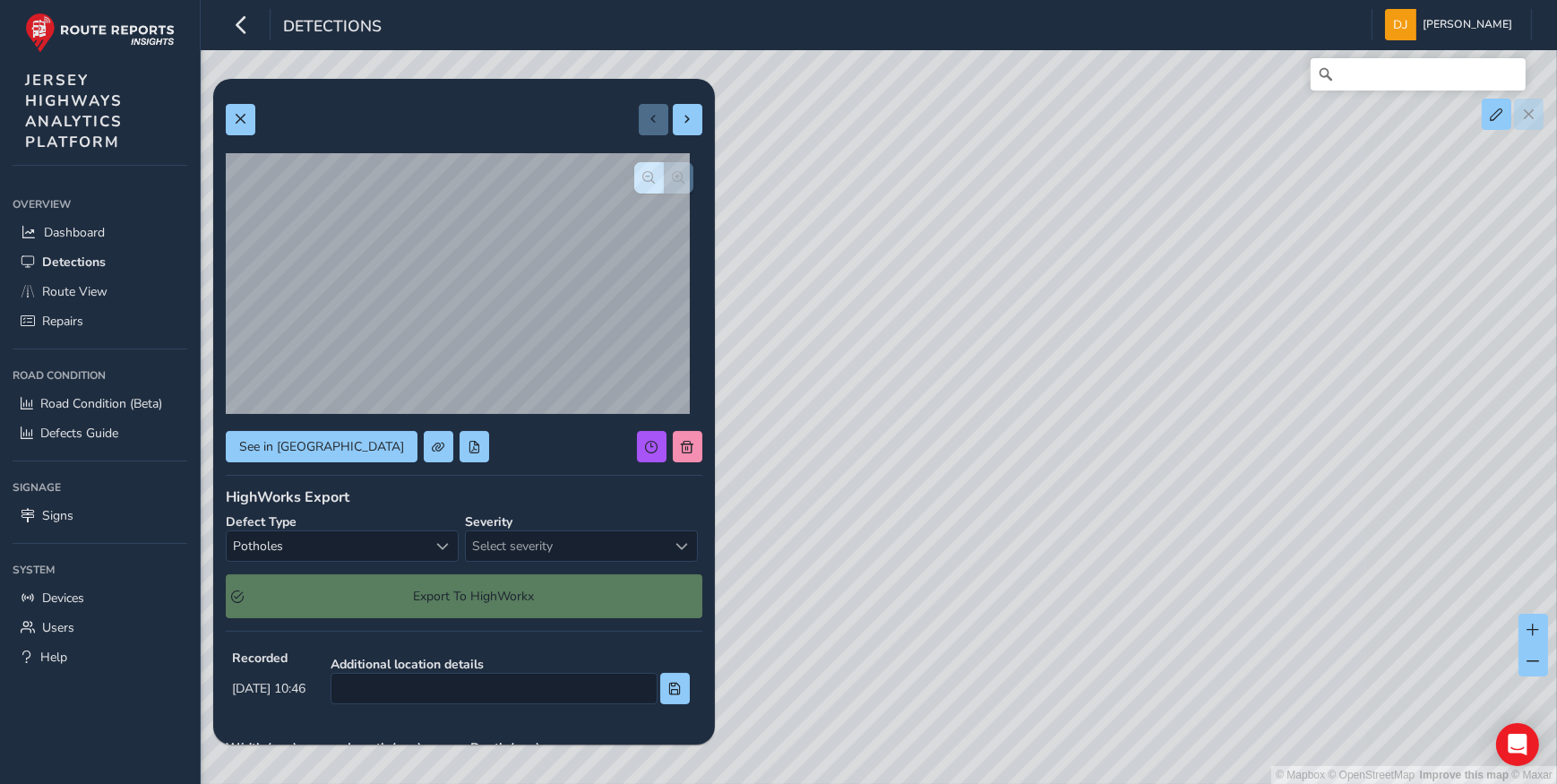
click at [639, 116] on div at bounding box center [670, 120] width 64 height 31
click at [238, 121] on span at bounding box center [240, 119] width 13 height 13
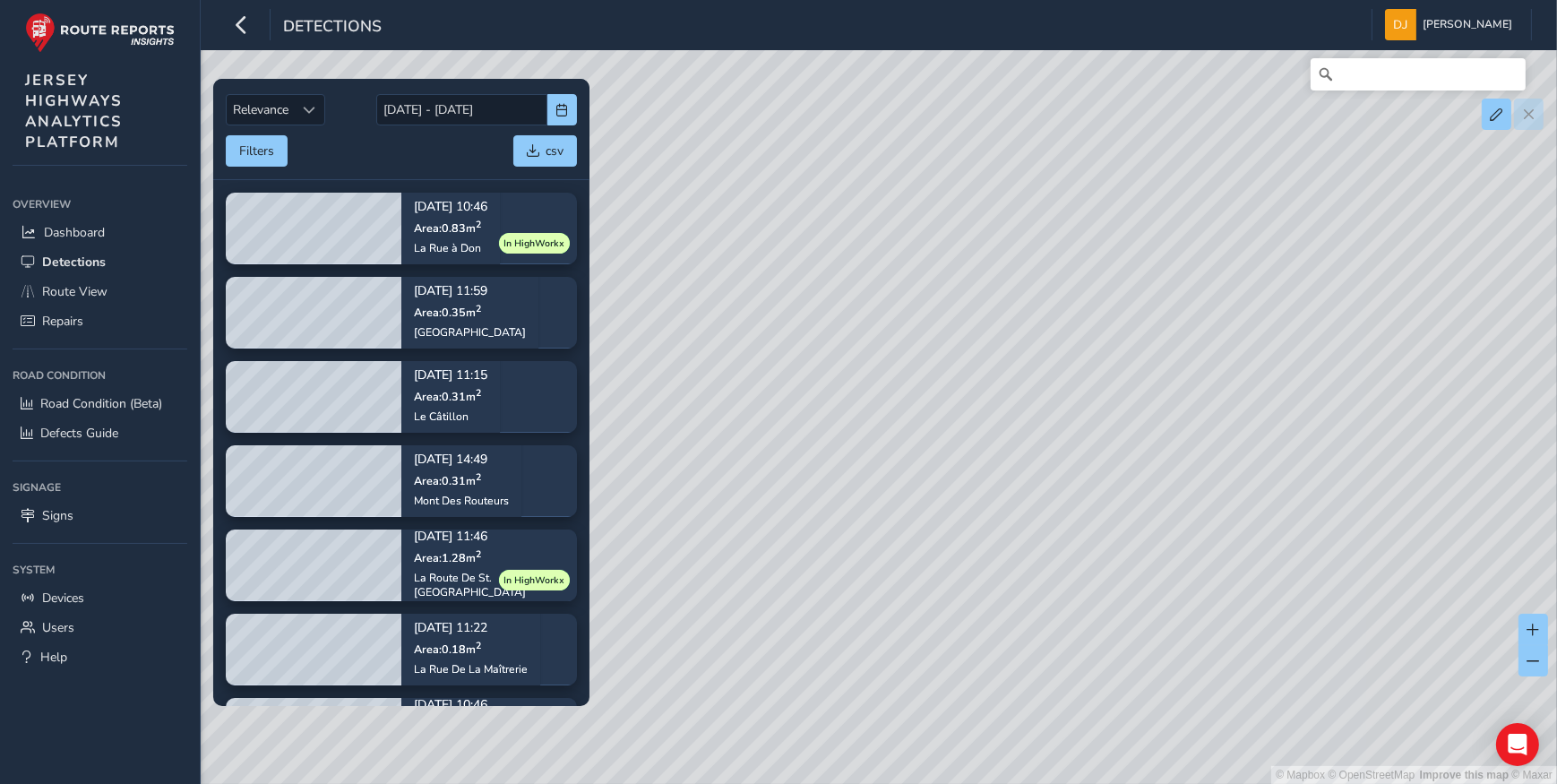
drag, startPoint x: 906, startPoint y: 432, endPoint x: 1077, endPoint y: 586, distance: 230.1
click at [1078, 587] on div "© Mapbox © OpenStreetMap Improve this map © Maxar" at bounding box center [778, 392] width 1557 height 784
click at [104, 226] on span "Dashboard" at bounding box center [75, 232] width 61 height 17
